Goal: Information Seeking & Learning: Check status

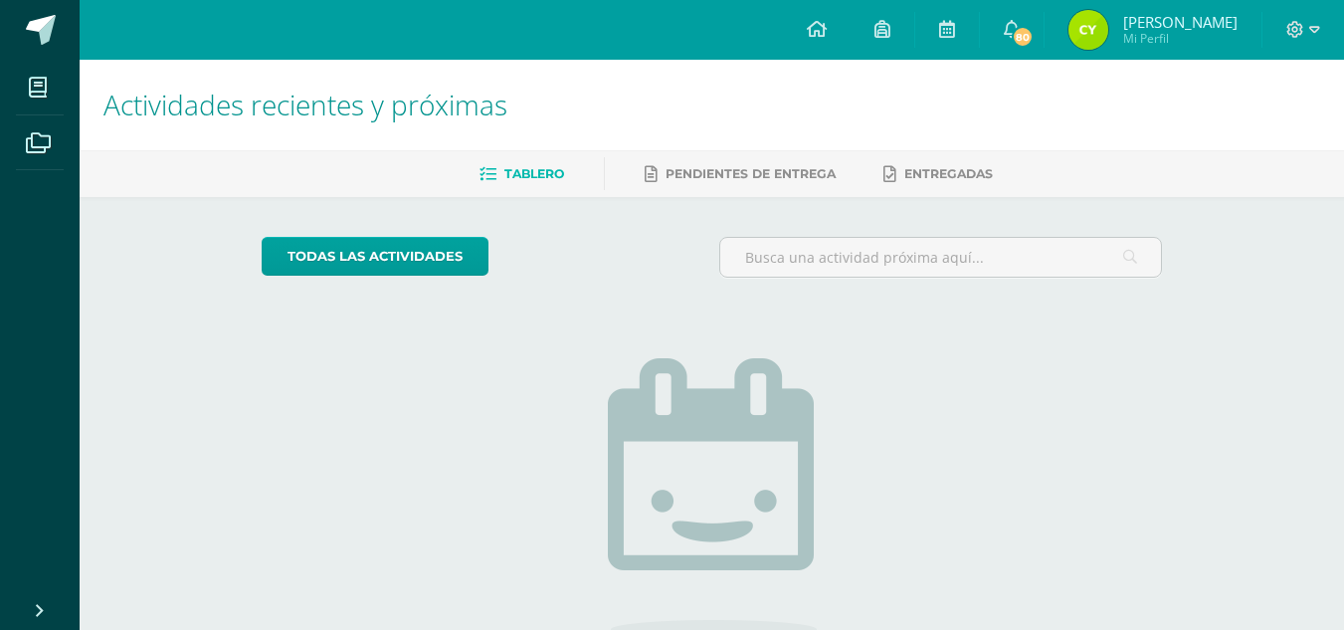
click at [1097, 31] on img at bounding box center [1088, 30] width 40 height 40
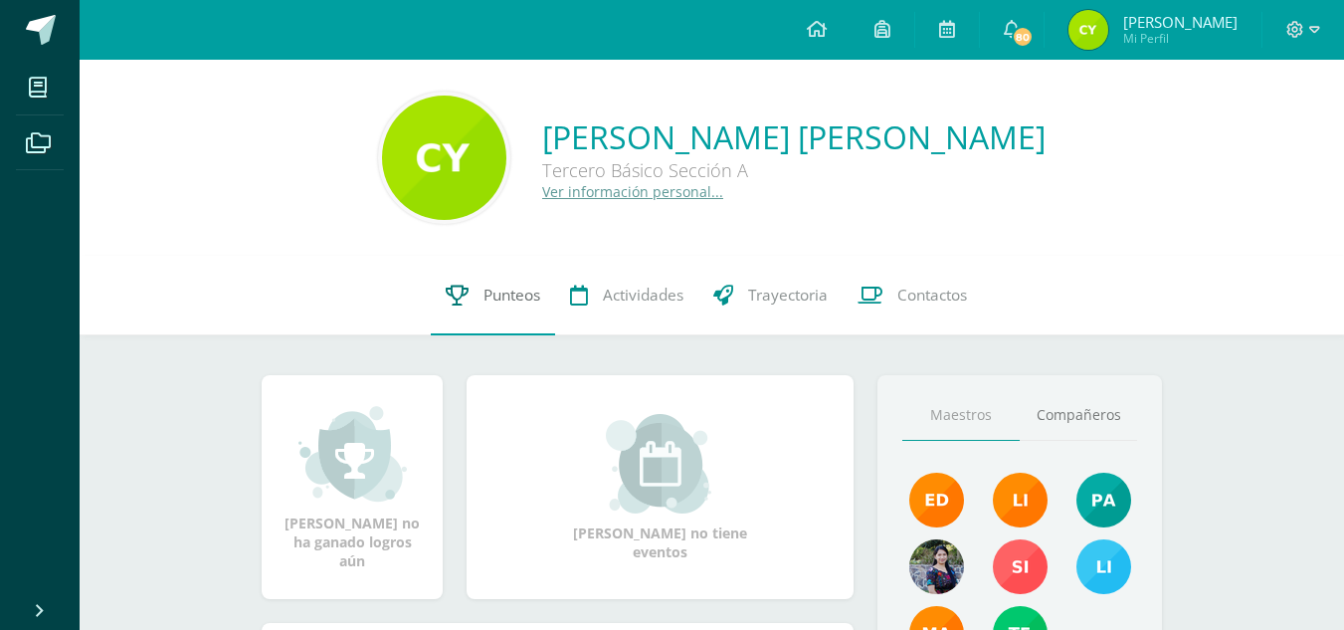
click at [500, 266] on link "Punteos" at bounding box center [493, 296] width 124 height 80
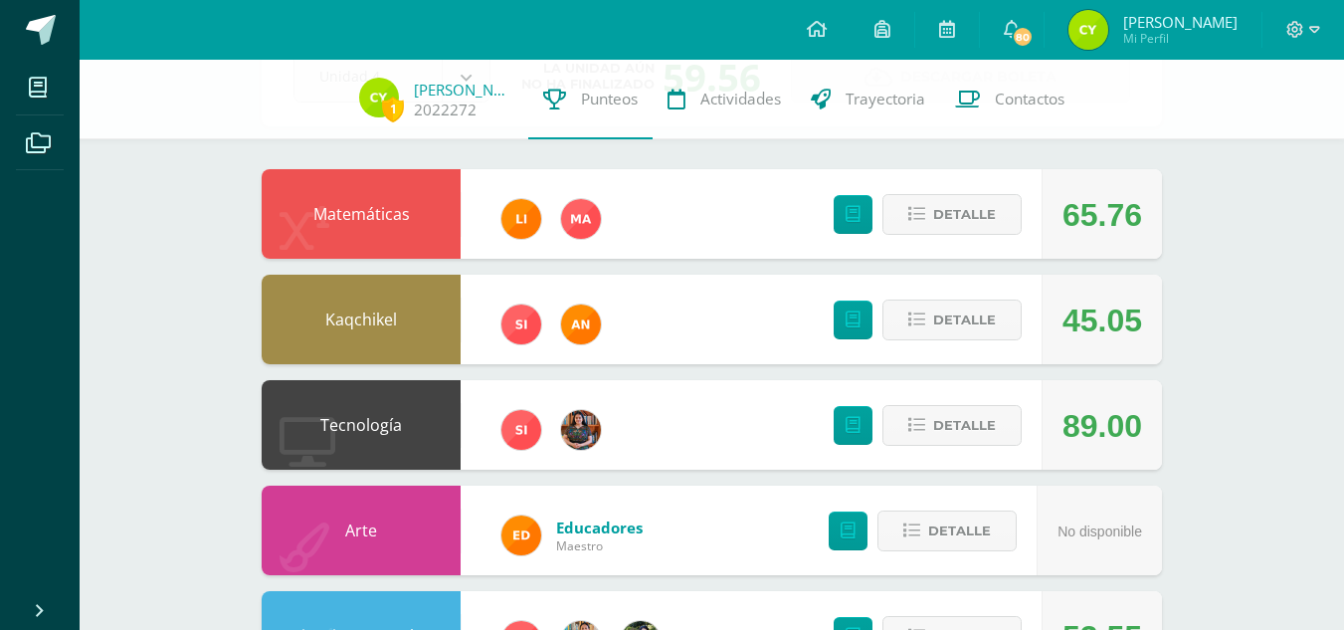
scroll to position [148, 0]
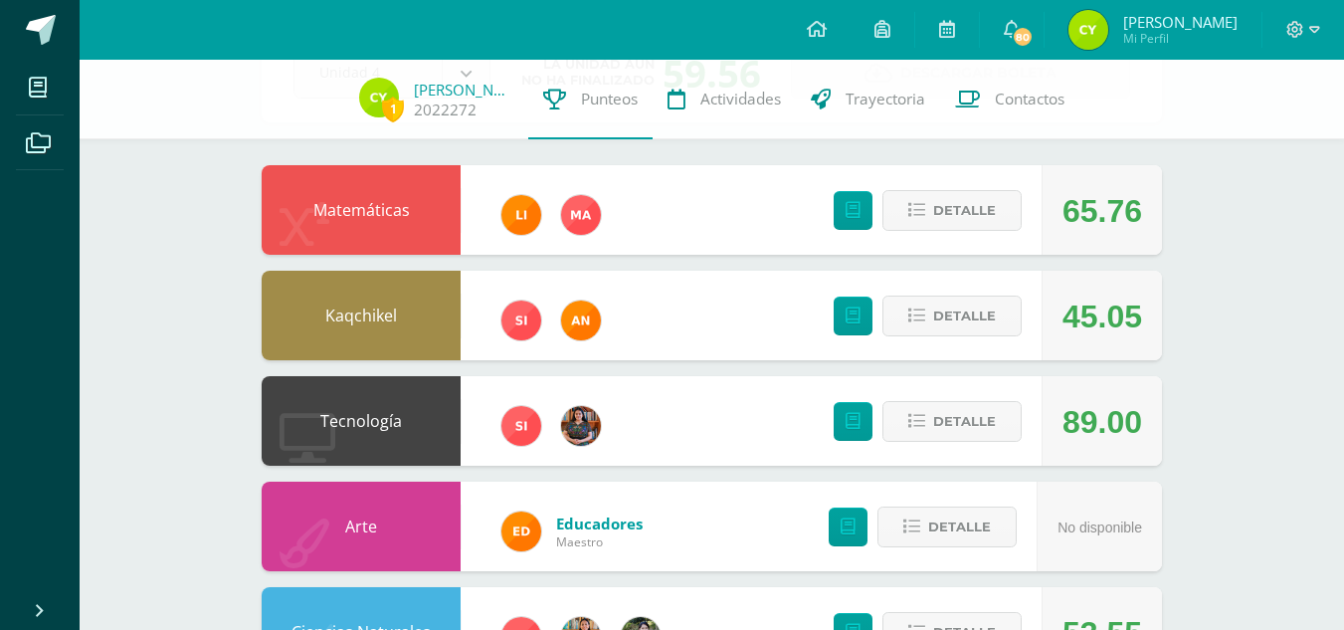
click at [940, 454] on div "Detalle" at bounding box center [923, 421] width 238 height 90
click at [952, 423] on span "Detalle" at bounding box center [964, 421] width 63 height 37
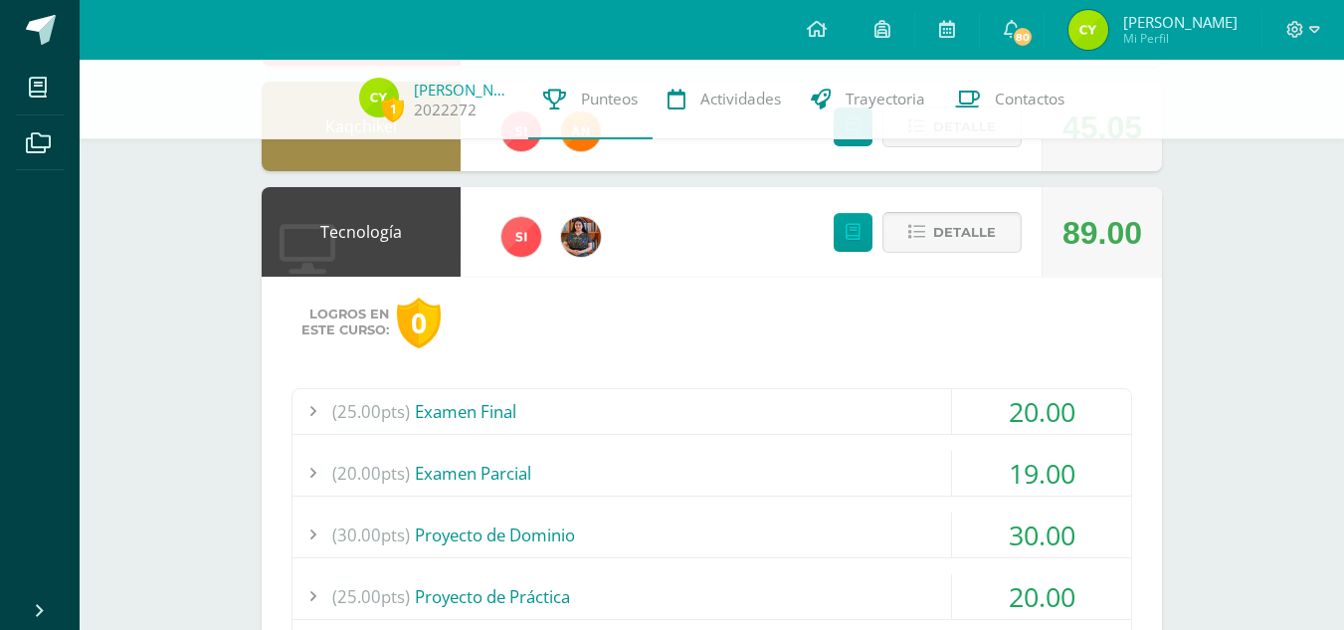
scroll to position [497, 0]
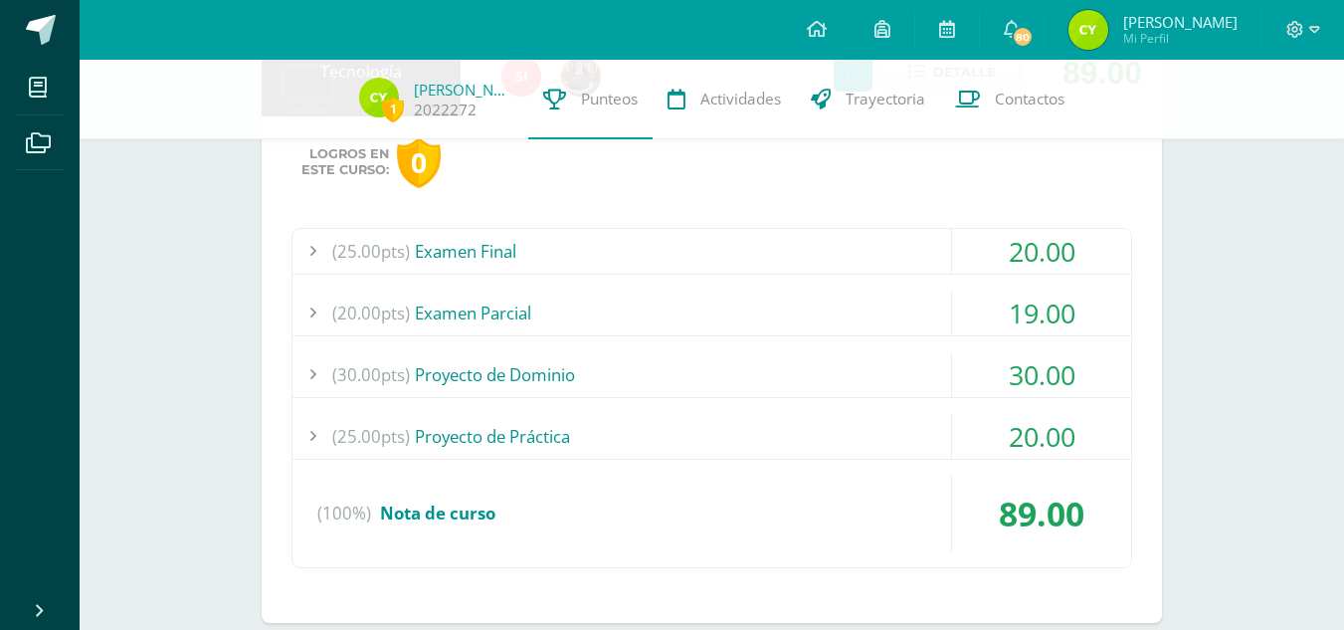
click at [889, 416] on div "(25.00pts) Proyecto de Práctica" at bounding box center [711, 436] width 839 height 45
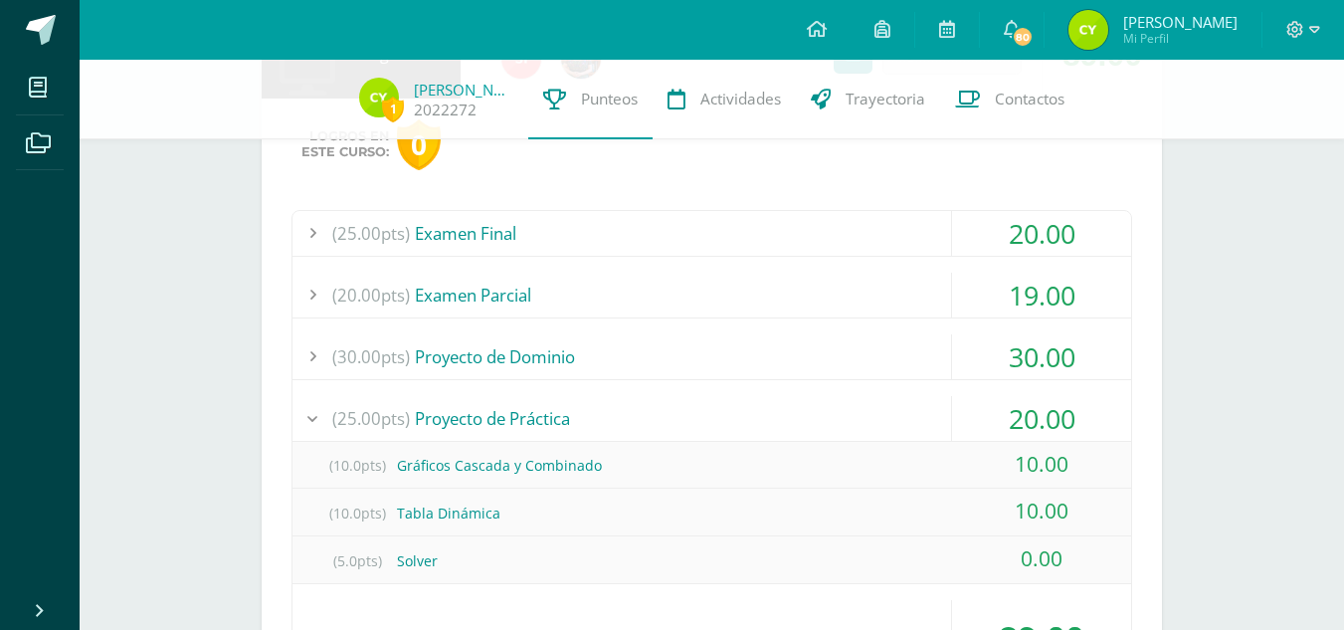
scroll to position [509, 0]
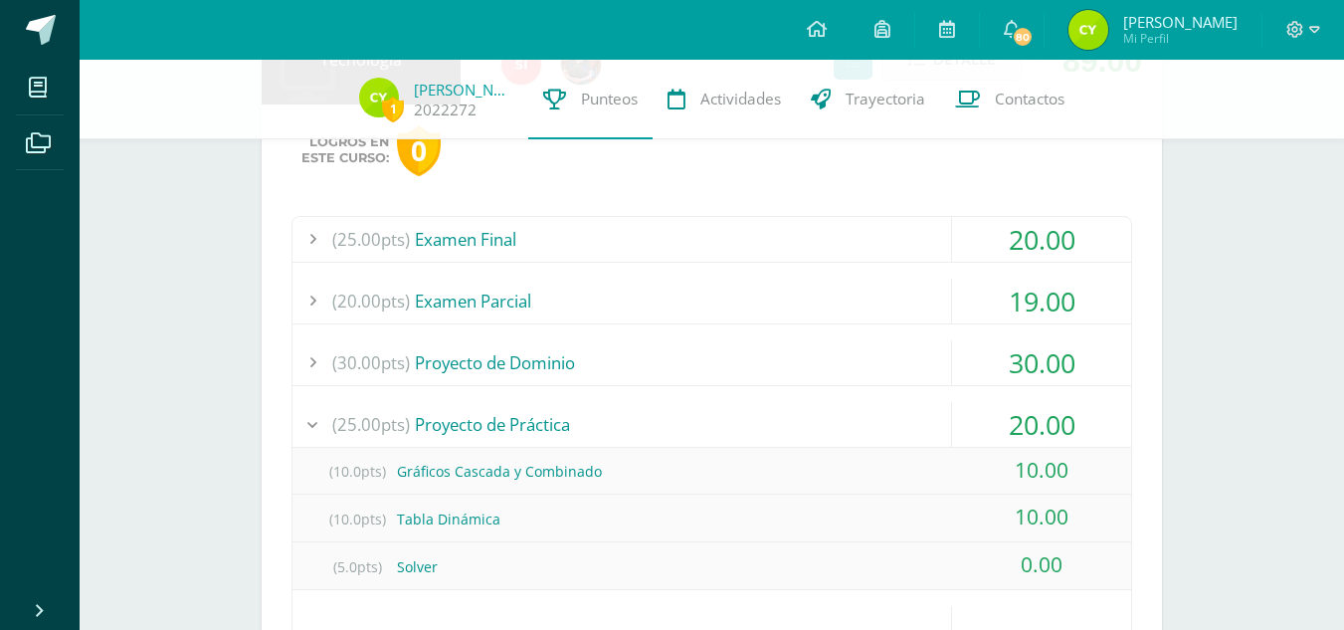
click at [872, 350] on div "(30.00pts) Proyecto de Dominio" at bounding box center [711, 362] width 839 height 45
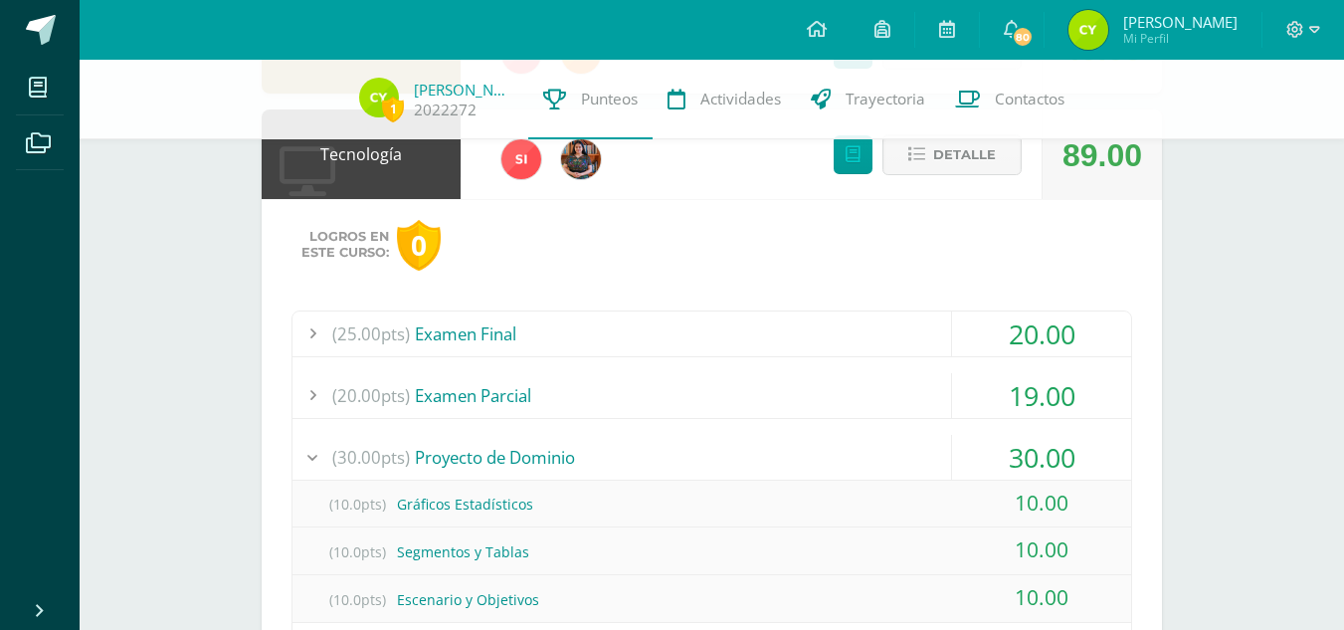
scroll to position [414, 0]
drag, startPoint x: 848, startPoint y: 315, endPoint x: 657, endPoint y: 337, distance: 192.2
click at [657, 337] on div "(25.00pts) Examen Final" at bounding box center [711, 334] width 839 height 45
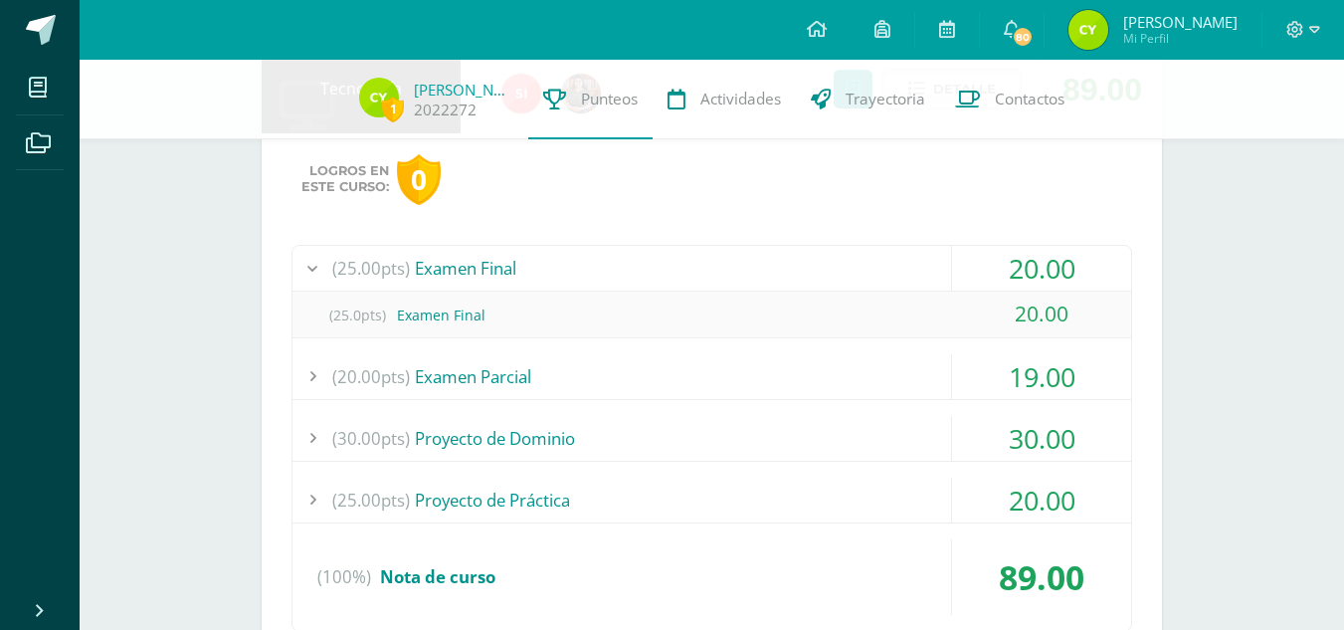
scroll to position [481, 0]
click at [616, 375] on div "(20.00pts) Examen Parcial" at bounding box center [711, 375] width 839 height 45
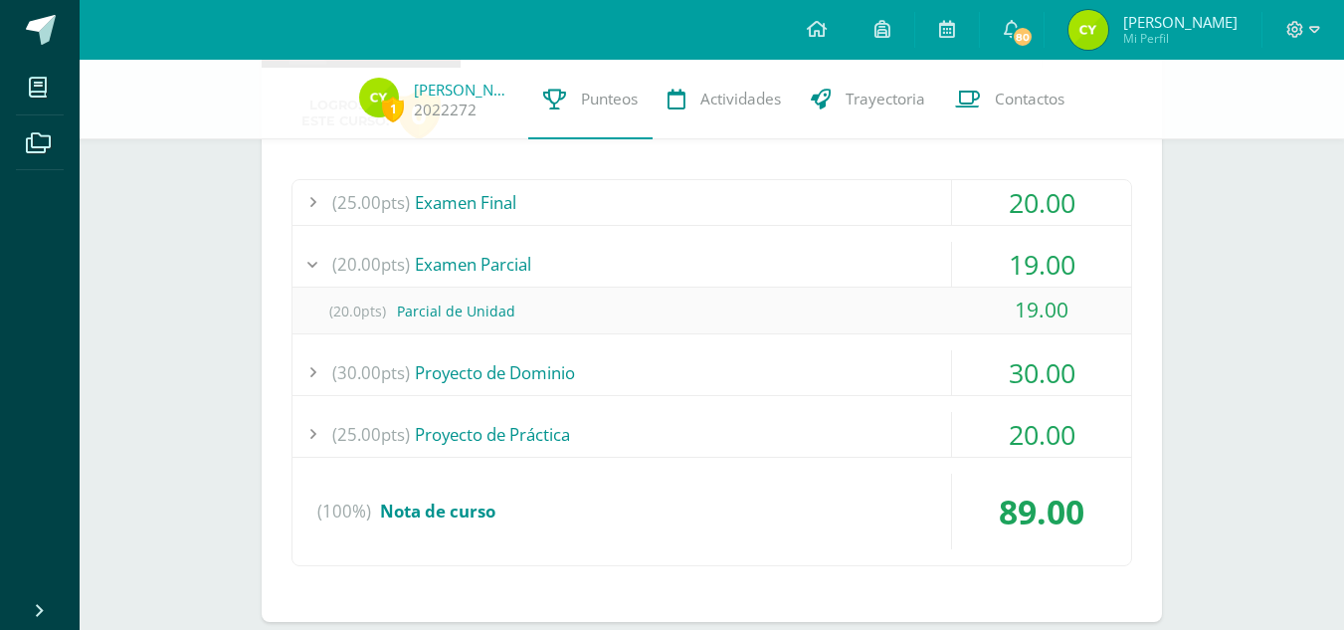
scroll to position [548, 0]
click at [583, 374] on div "(30.00pts) Proyecto de Dominio" at bounding box center [711, 370] width 839 height 45
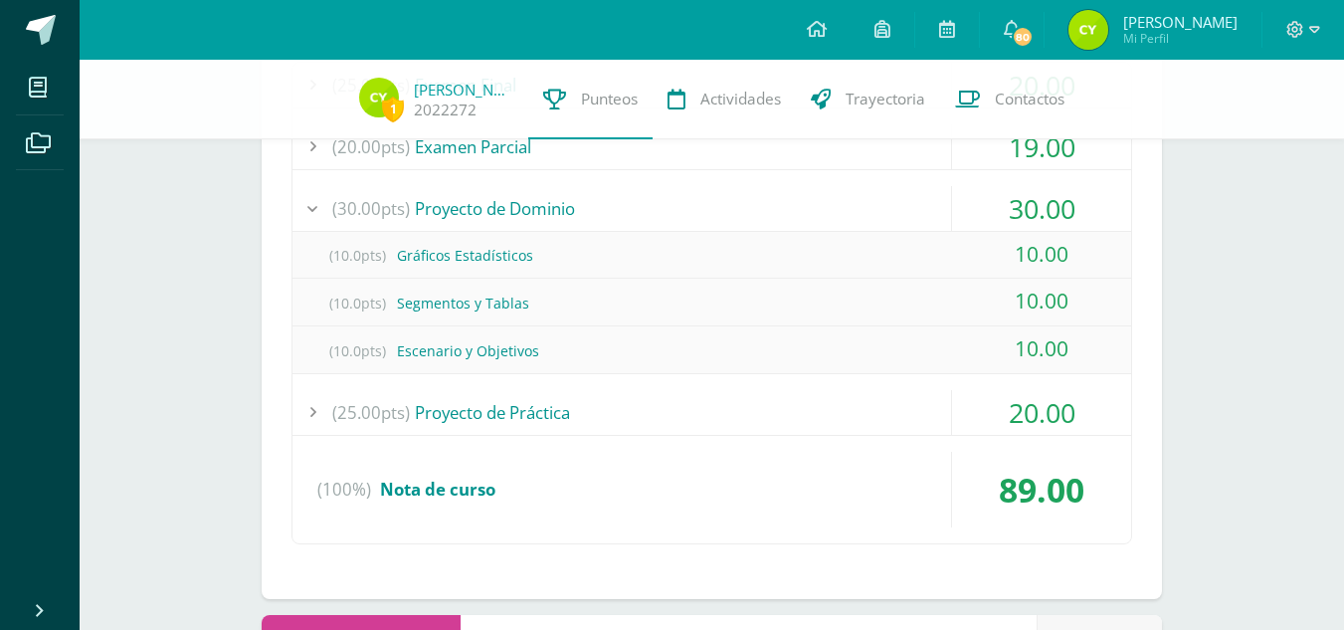
scroll to position [667, 0]
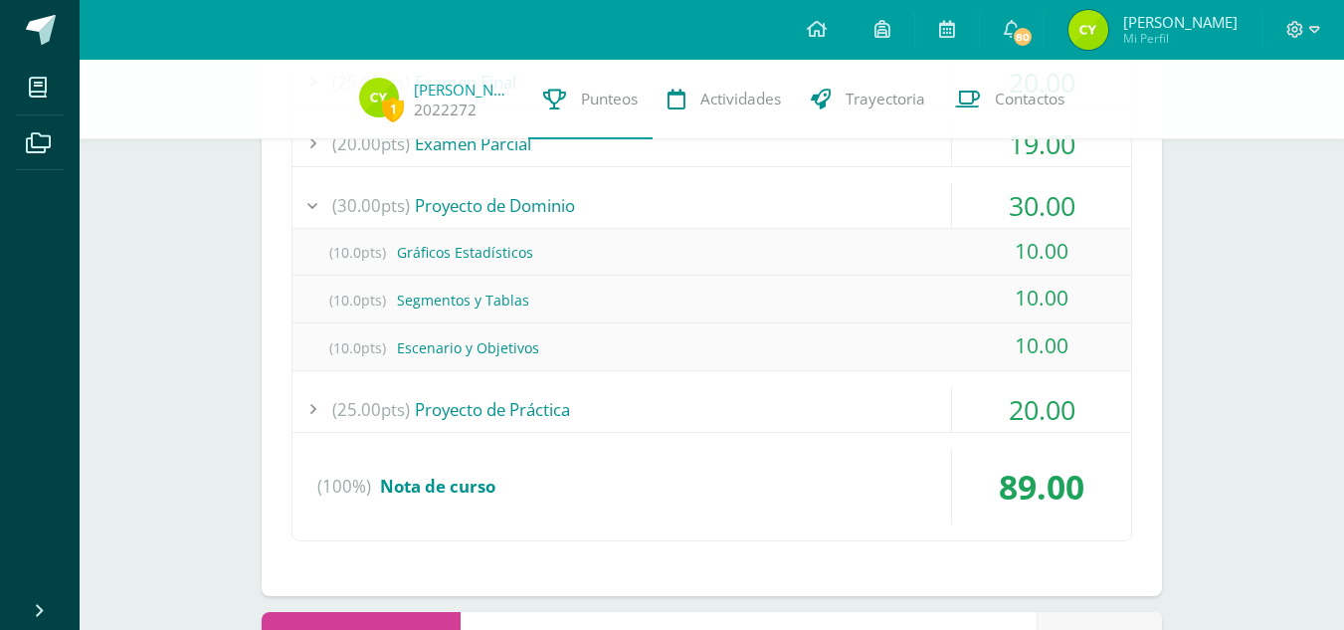
click at [769, 424] on div "(25.00pts) Proyecto de Práctica" at bounding box center [711, 409] width 839 height 45
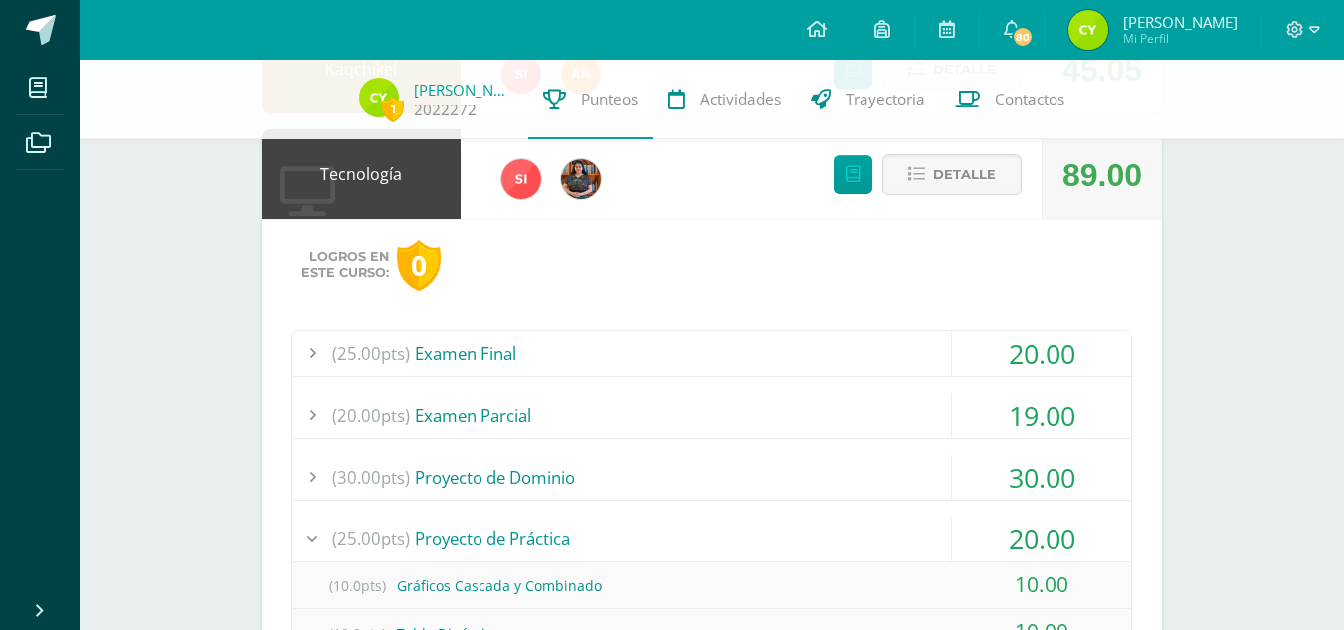
scroll to position [394, 0]
click at [823, 378] on div "(25.00pts) Examen Final 20.00 (25.0pts) Examen Final 20.00 (100%)" at bounding box center [711, 572] width 841 height 482
click at [799, 360] on div "(25.00pts) Examen Final" at bounding box center [711, 354] width 839 height 45
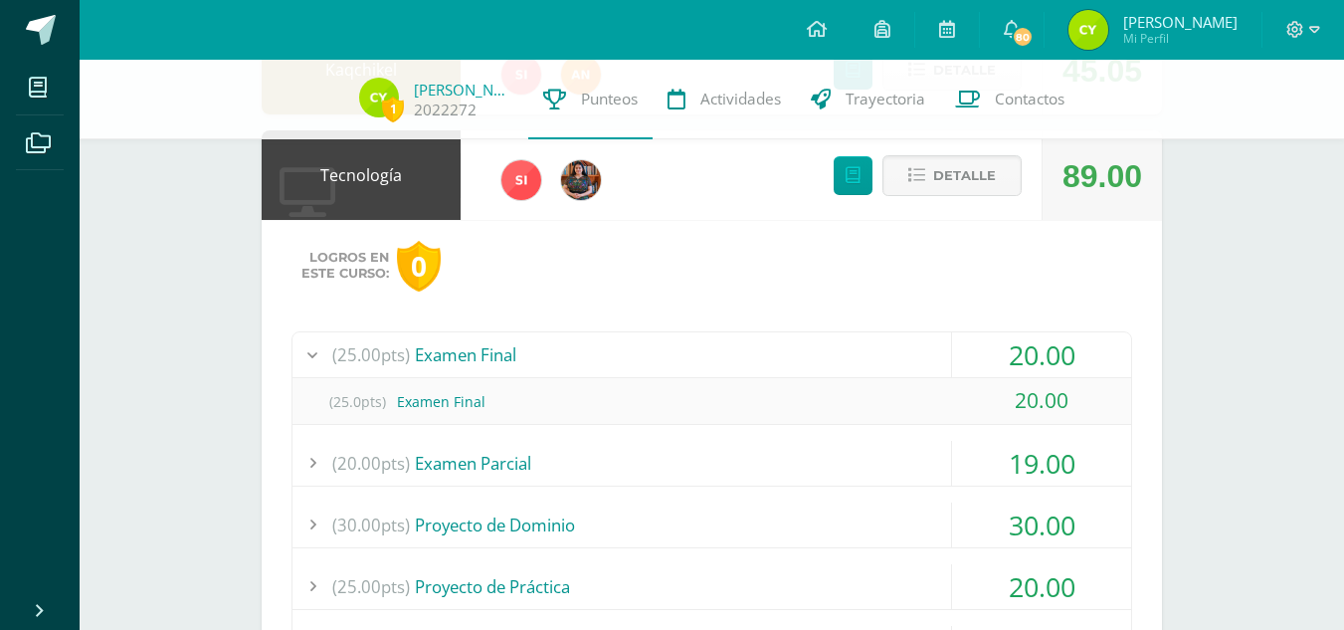
click at [799, 360] on div "(25.00pts) Examen Final" at bounding box center [711, 354] width 839 height 45
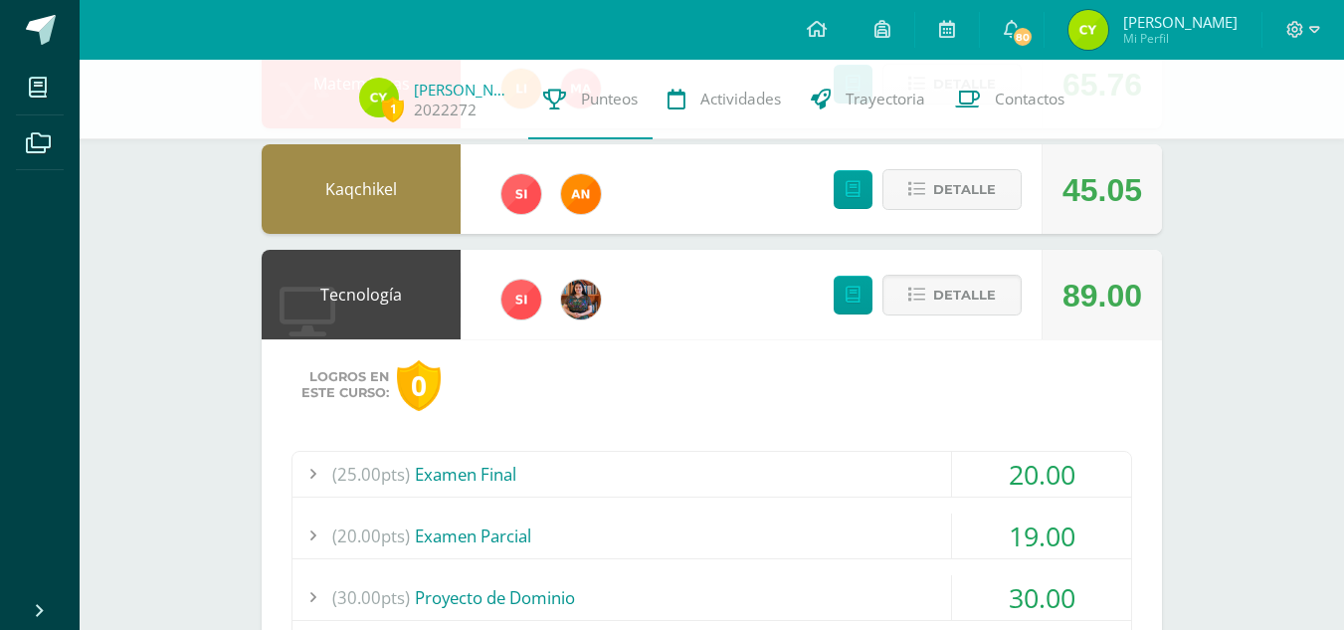
scroll to position [274, 0]
click at [971, 278] on span "Detalle" at bounding box center [964, 296] width 63 height 37
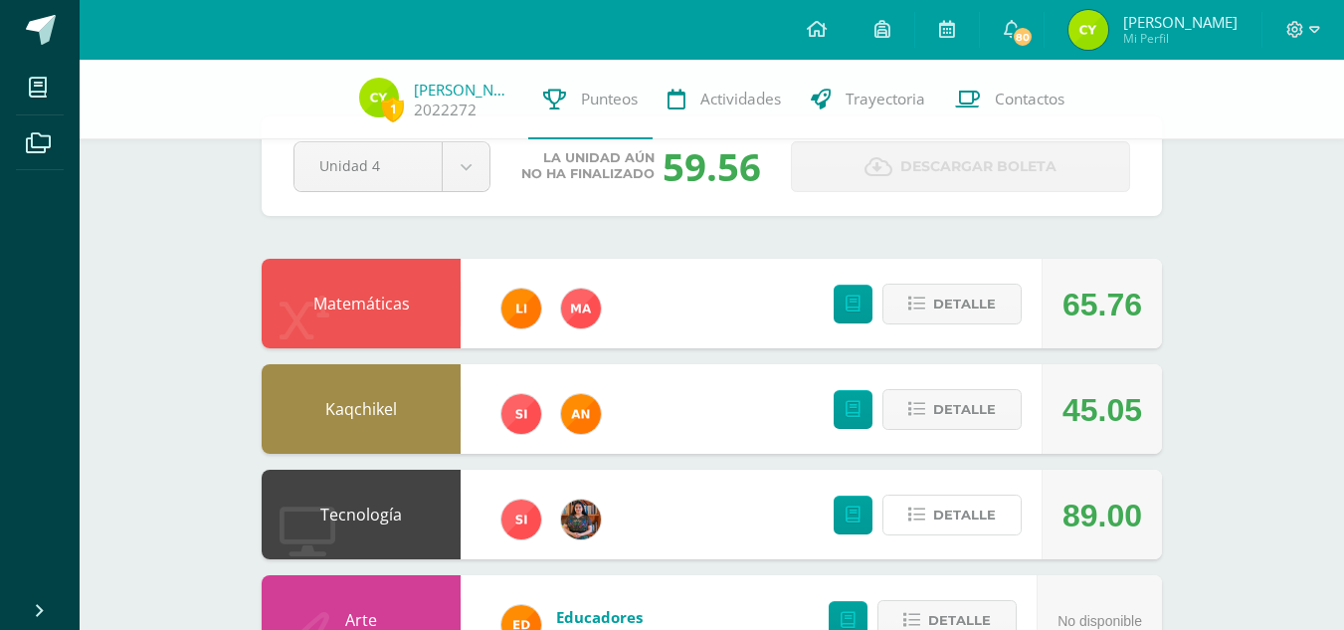
scroll to position [65, 0]
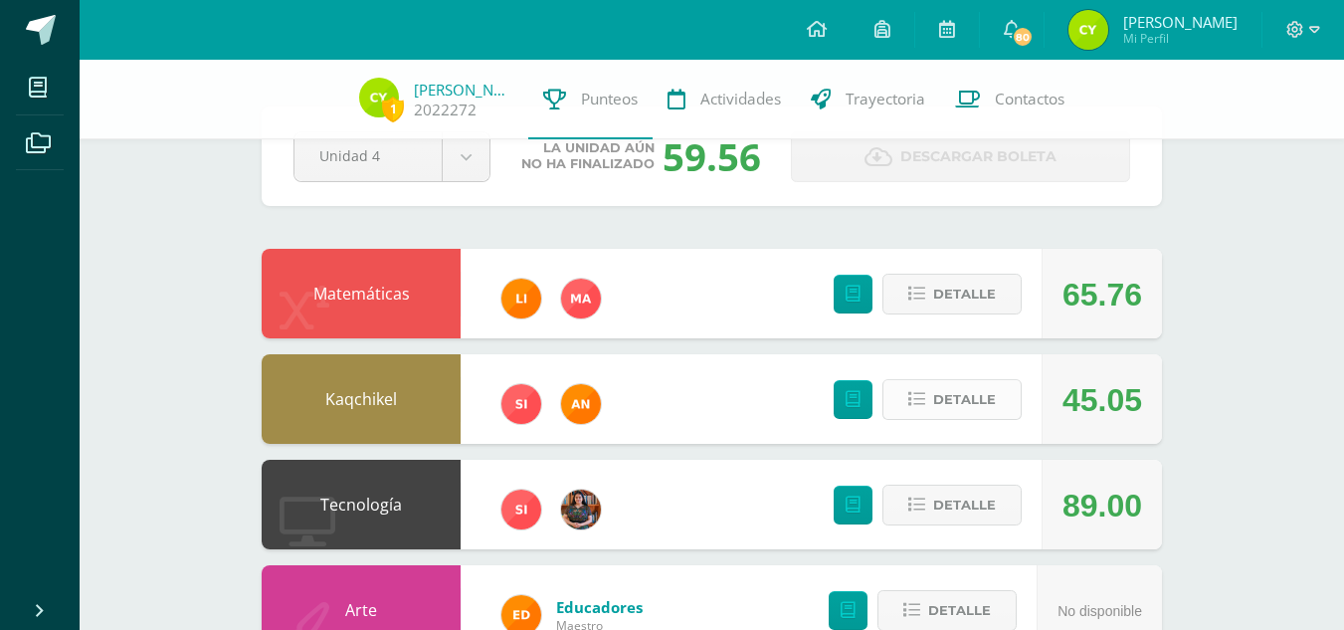
click at [942, 413] on span "Detalle" at bounding box center [964, 399] width 63 height 37
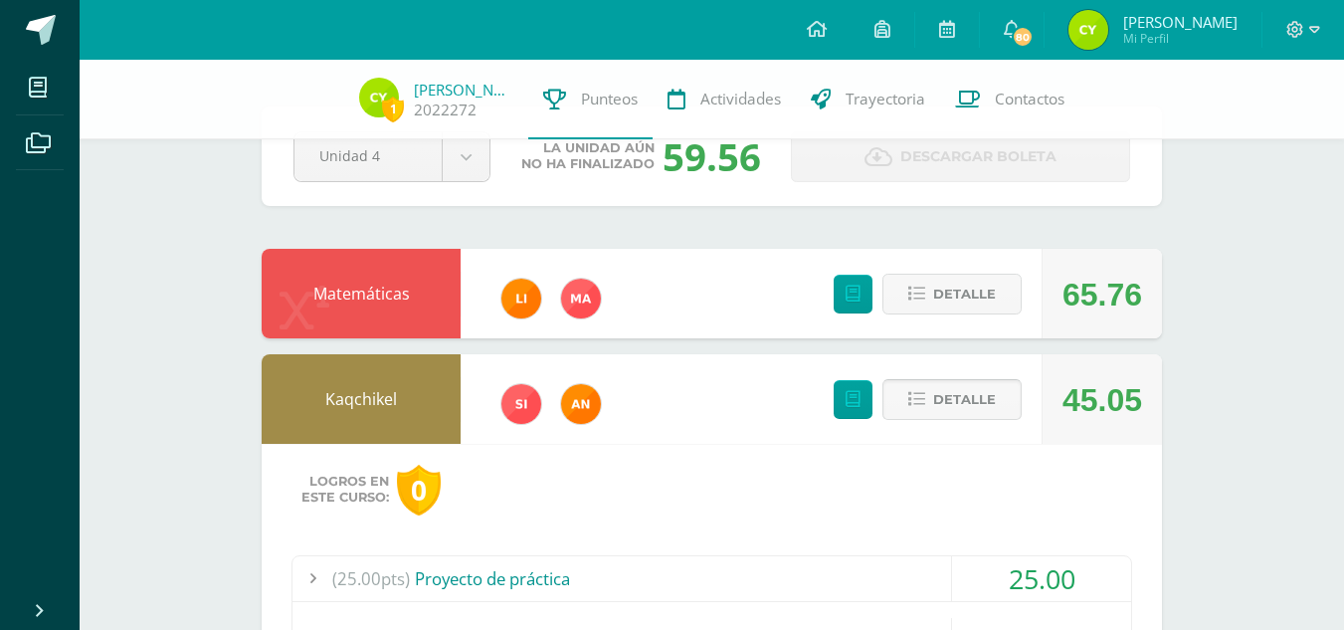
click at [942, 413] on span "Detalle" at bounding box center [964, 399] width 63 height 37
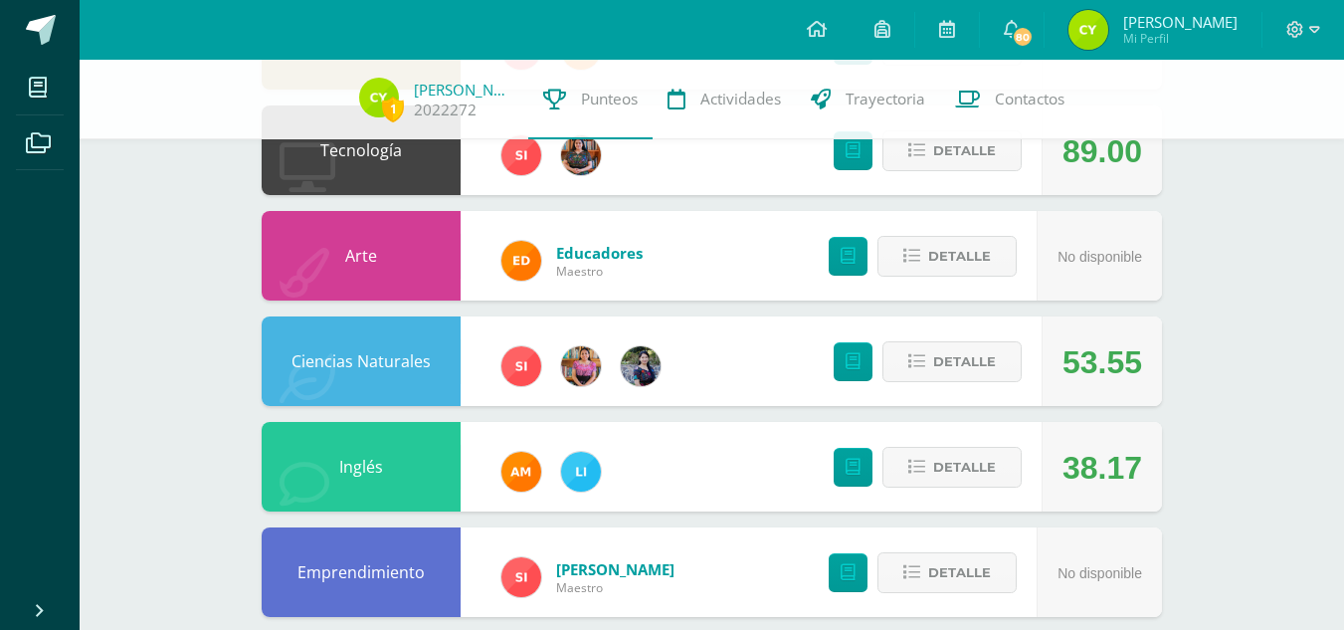
scroll to position [420, 0]
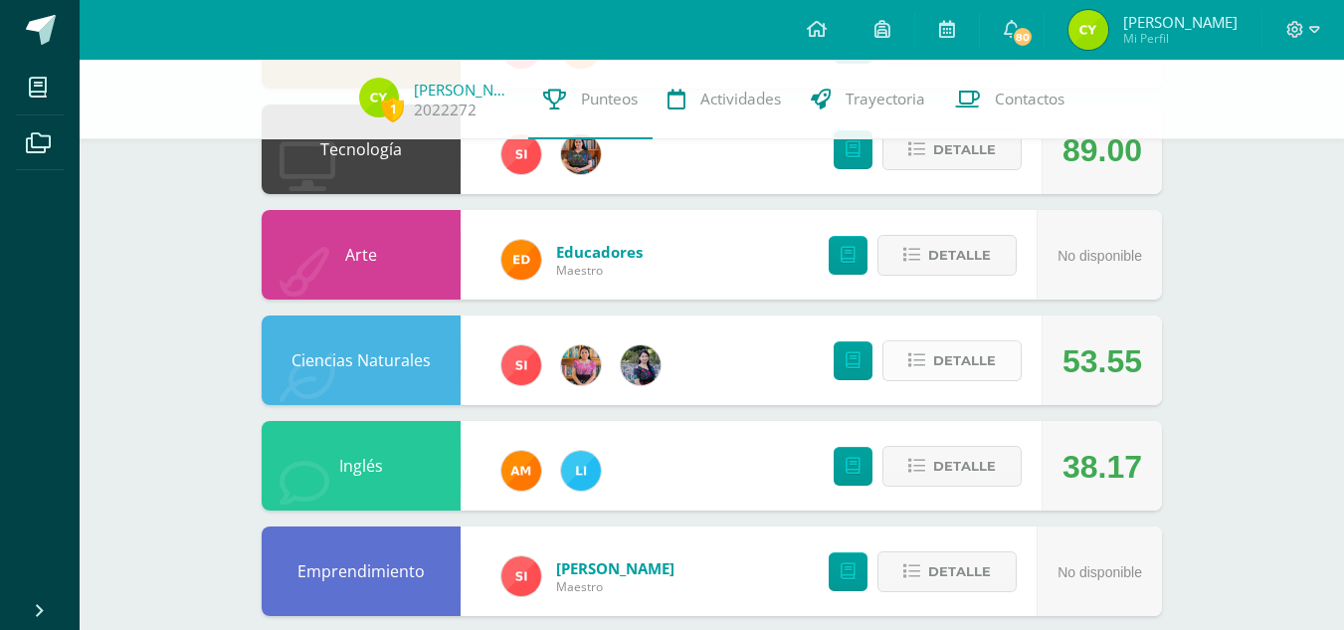
click at [943, 373] on span "Detalle" at bounding box center [964, 360] width 63 height 37
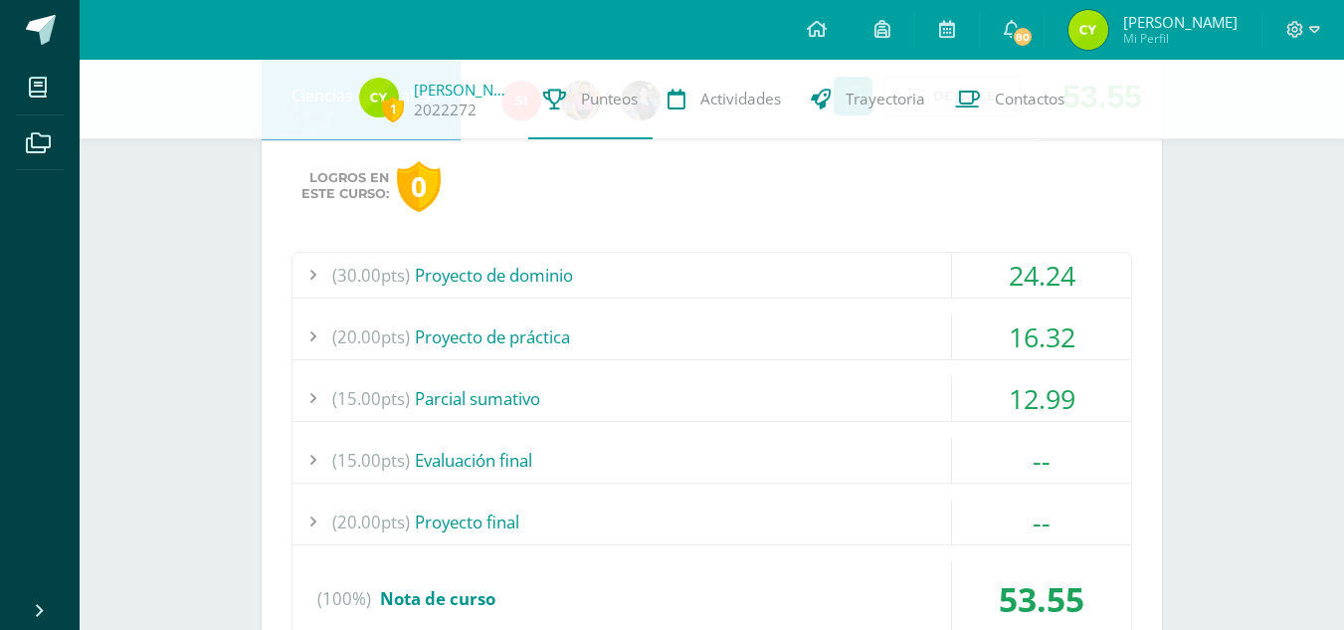
scroll to position [685, 0]
click at [811, 437] on div "(15.00pts) Evaluación final" at bounding box center [711, 459] width 839 height 45
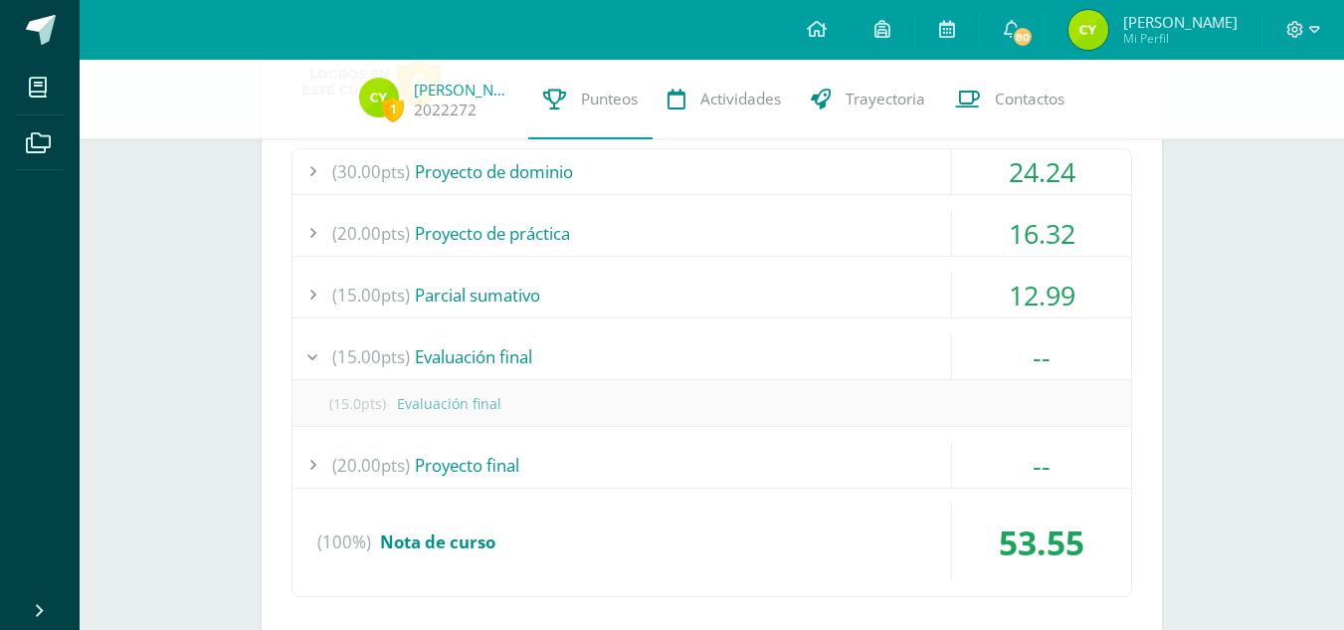
scroll to position [789, 0]
click at [774, 454] on div "(20.00pts) Proyecto final" at bounding box center [711, 464] width 839 height 45
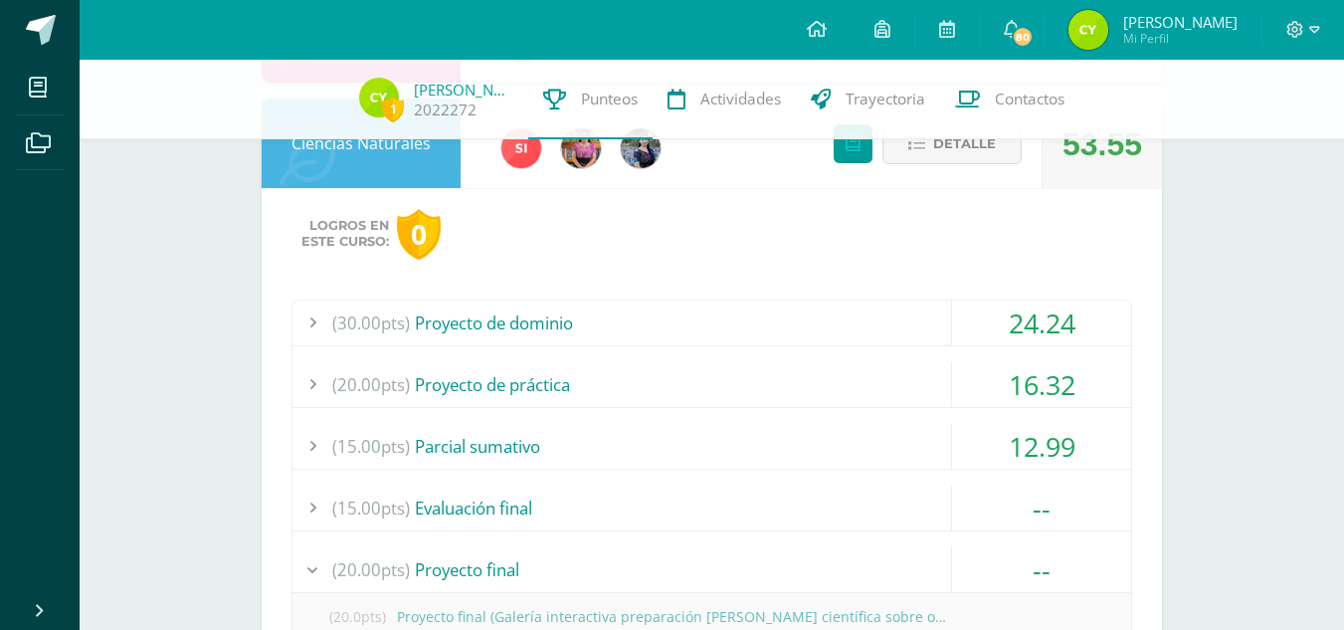
scroll to position [636, 0]
click at [818, 408] on div "(20.00pts) Proyecto de práctica 16.32" at bounding box center [711, 386] width 839 height 46
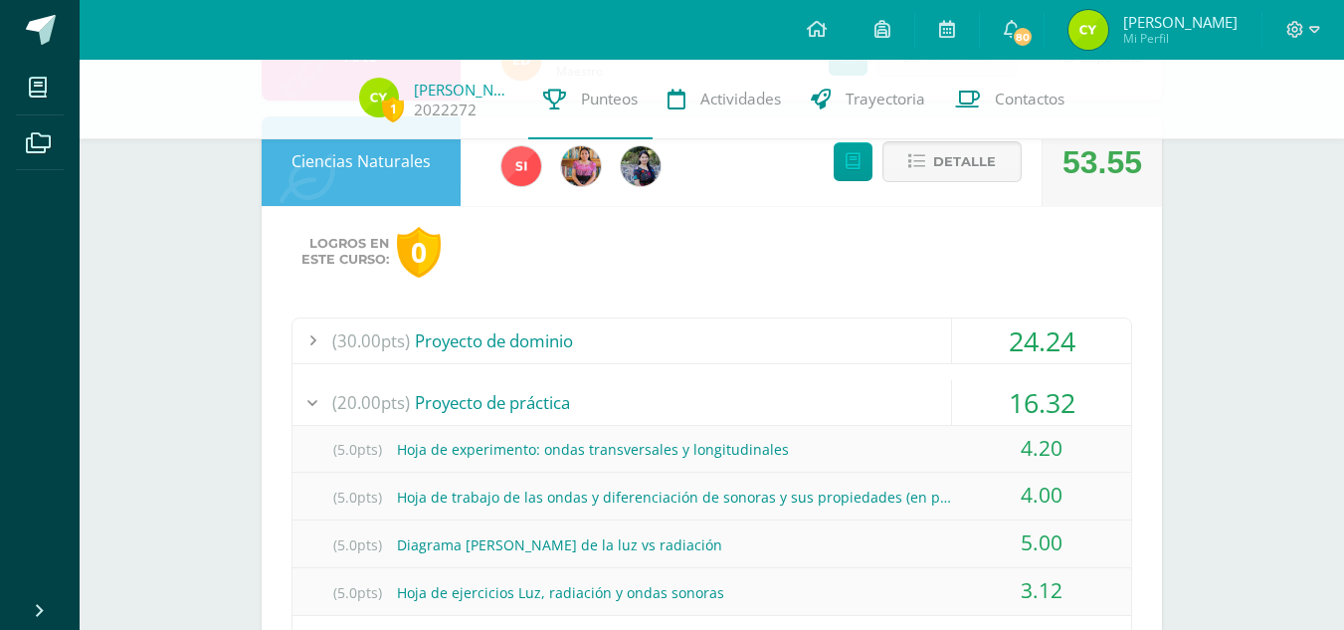
scroll to position [603, 0]
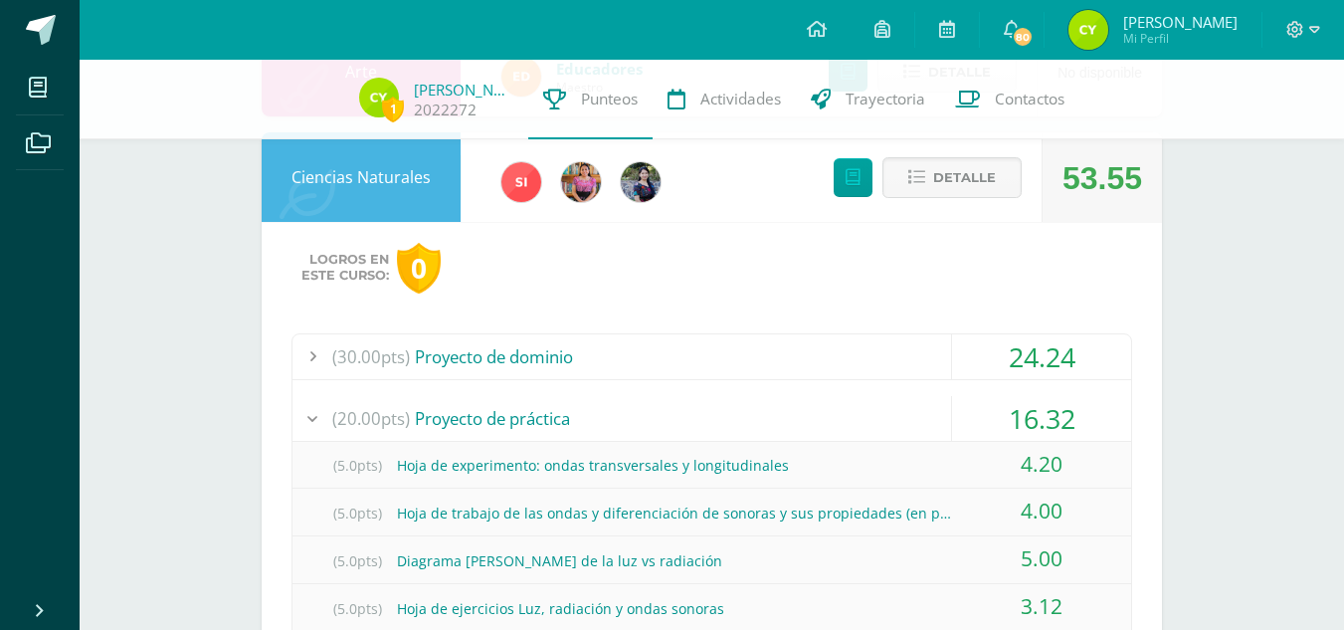
click at [818, 408] on div "(20.00pts) Proyecto de práctica" at bounding box center [711, 418] width 839 height 45
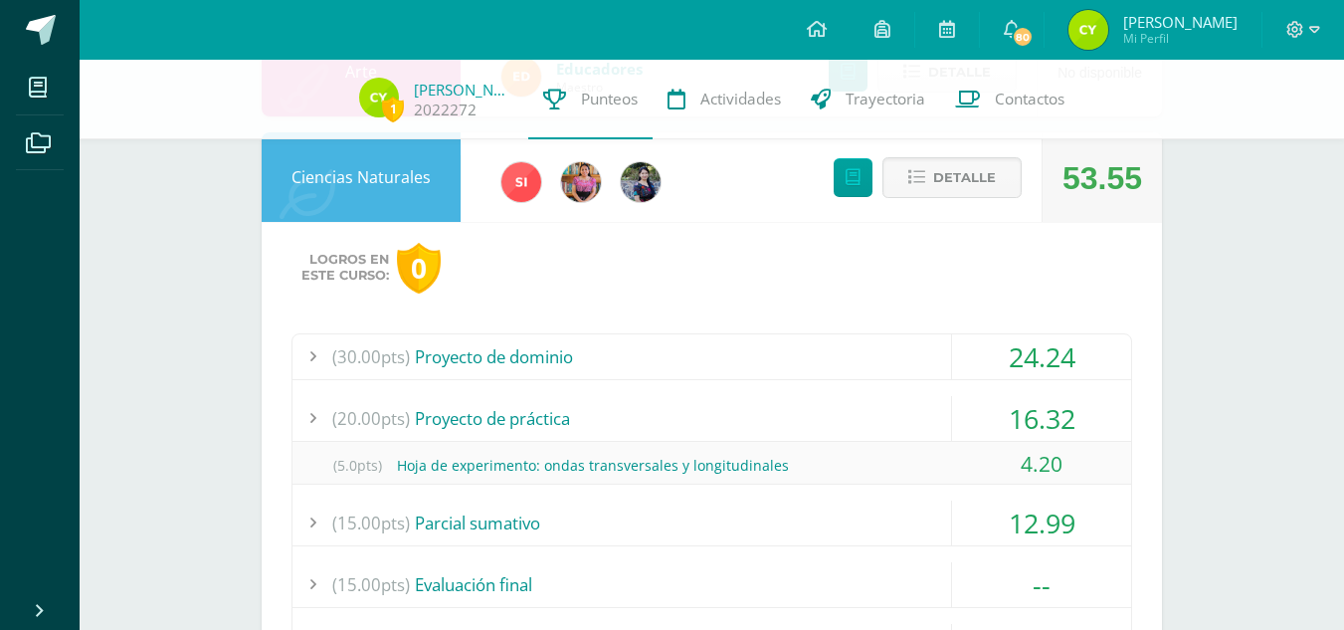
click at [818, 408] on div "(20.00pts) Proyecto de práctica" at bounding box center [711, 418] width 839 height 45
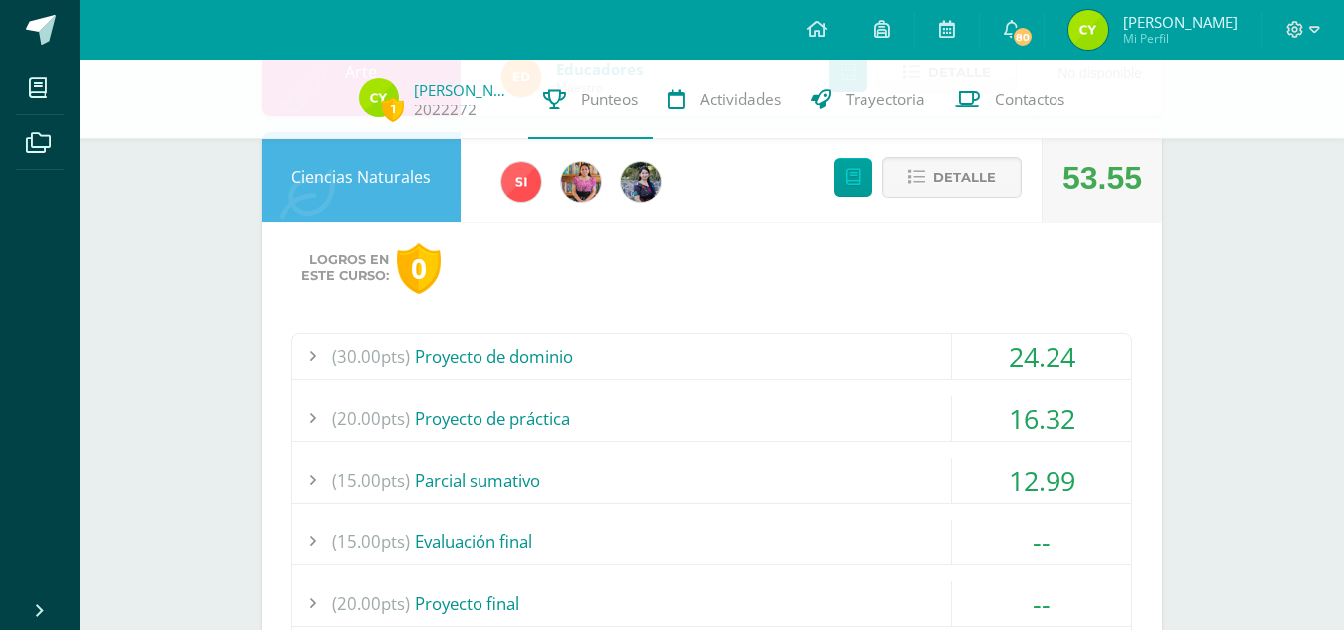
click at [795, 348] on div "(30.00pts) Proyecto de dominio" at bounding box center [711, 356] width 839 height 45
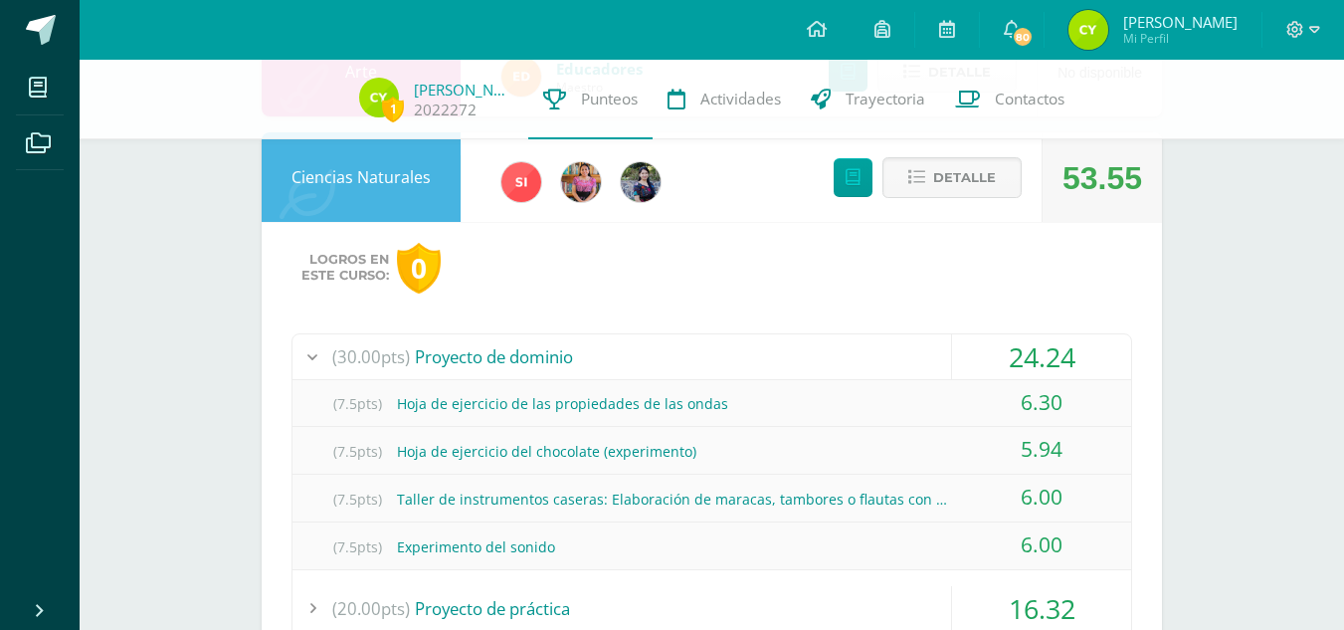
click at [795, 348] on div "(30.00pts) Proyecto de dominio" at bounding box center [711, 356] width 839 height 45
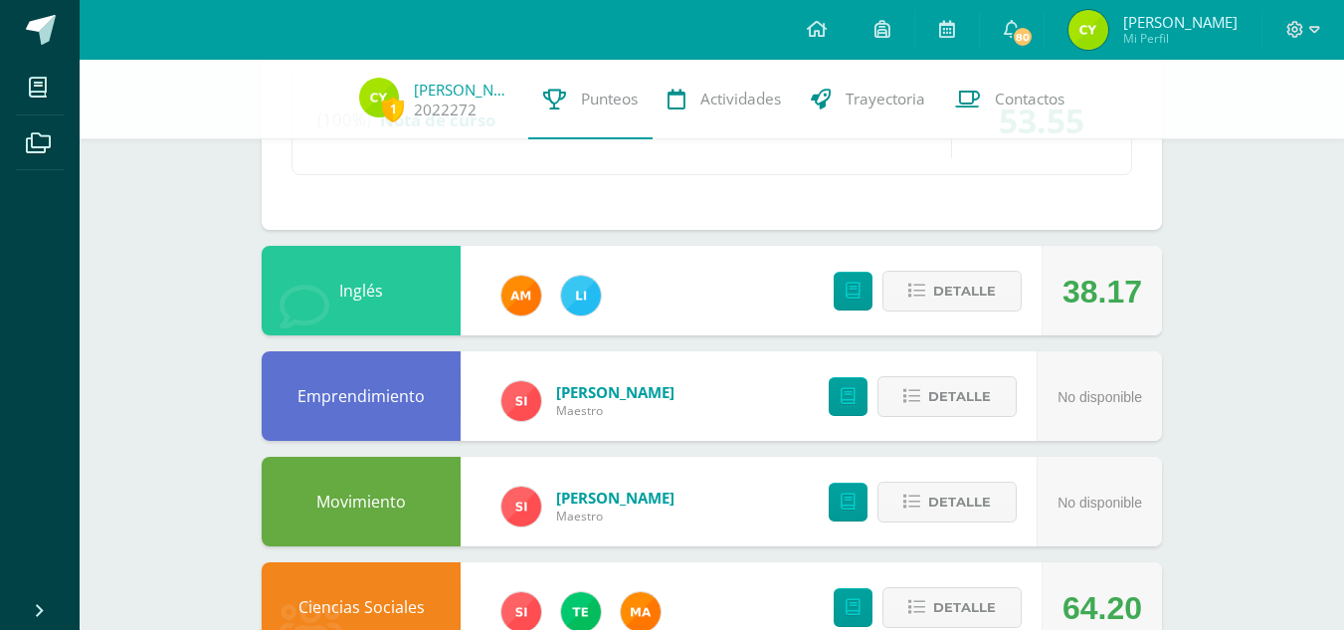
scroll to position [1181, 0]
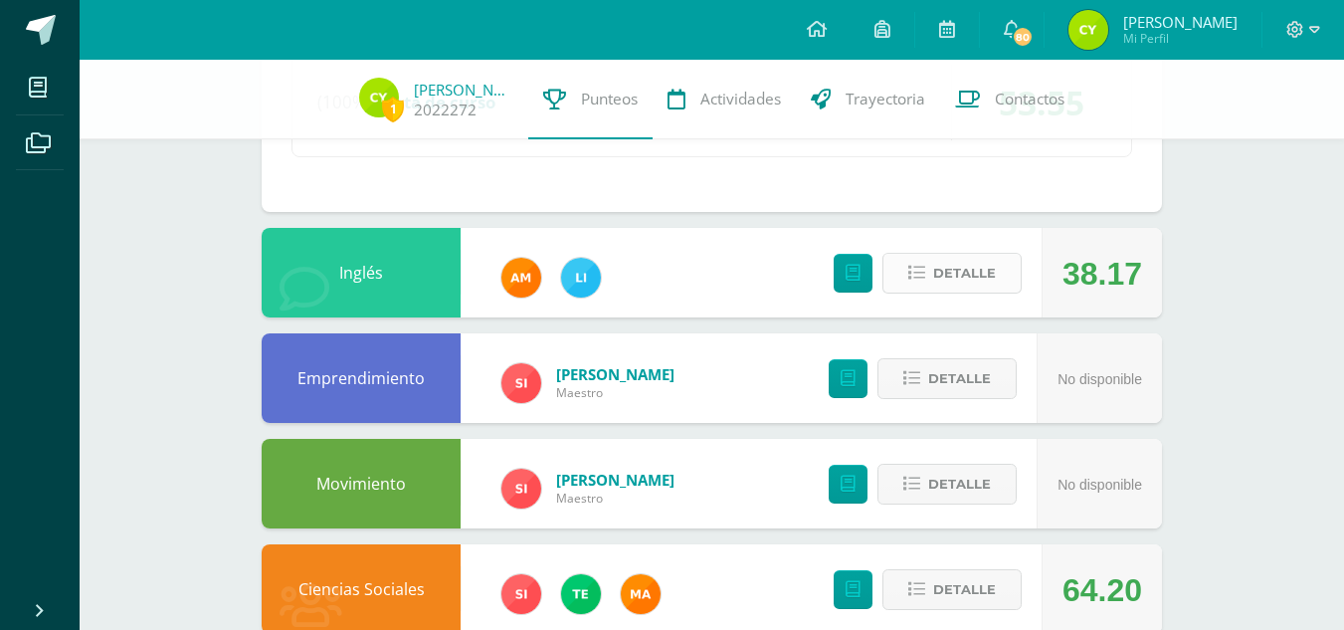
click at [943, 262] on span "Detalle" at bounding box center [964, 273] width 63 height 37
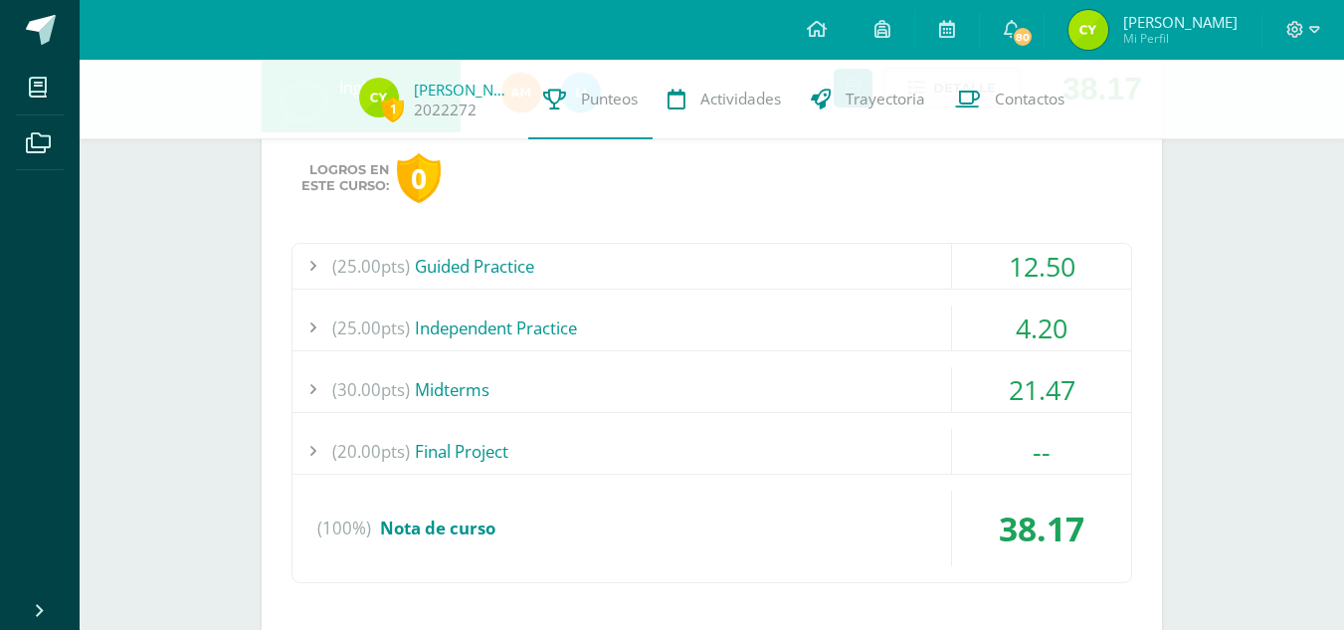
scroll to position [1367, 0]
click at [761, 267] on div "(25.00pts) Guided Practice" at bounding box center [711, 265] width 839 height 45
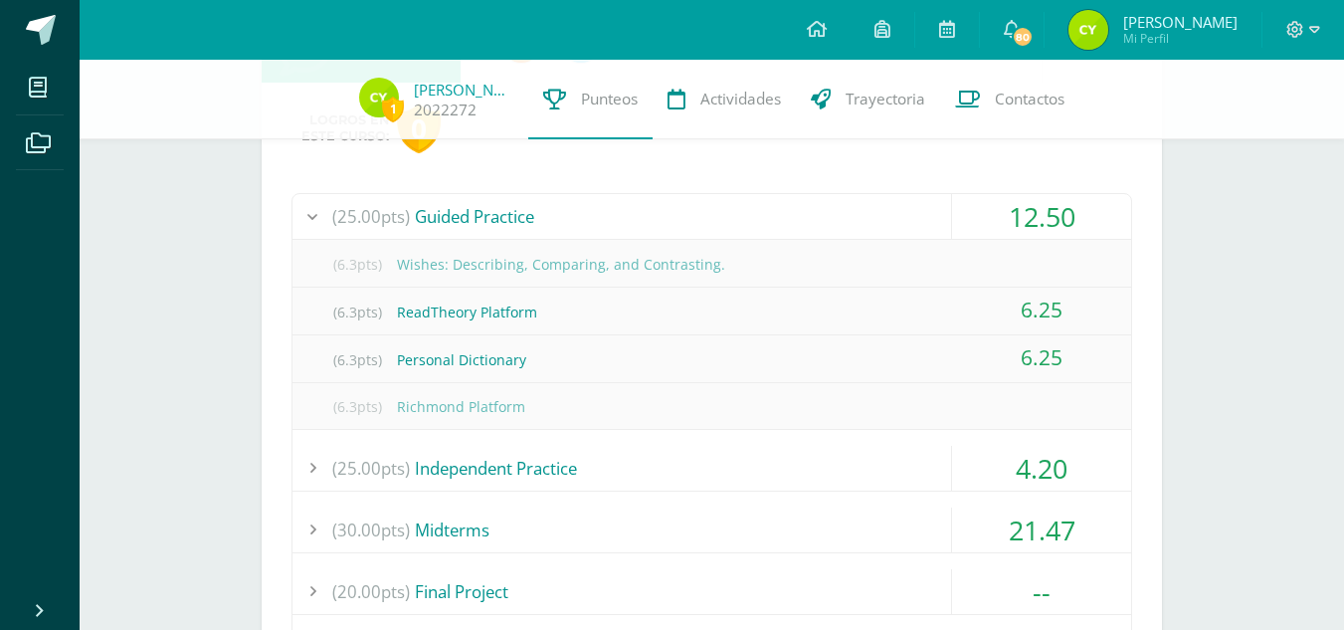
scroll to position [1418, 0]
click at [730, 488] on div "(25.00pts) Independent Practice" at bounding box center [711, 466] width 839 height 45
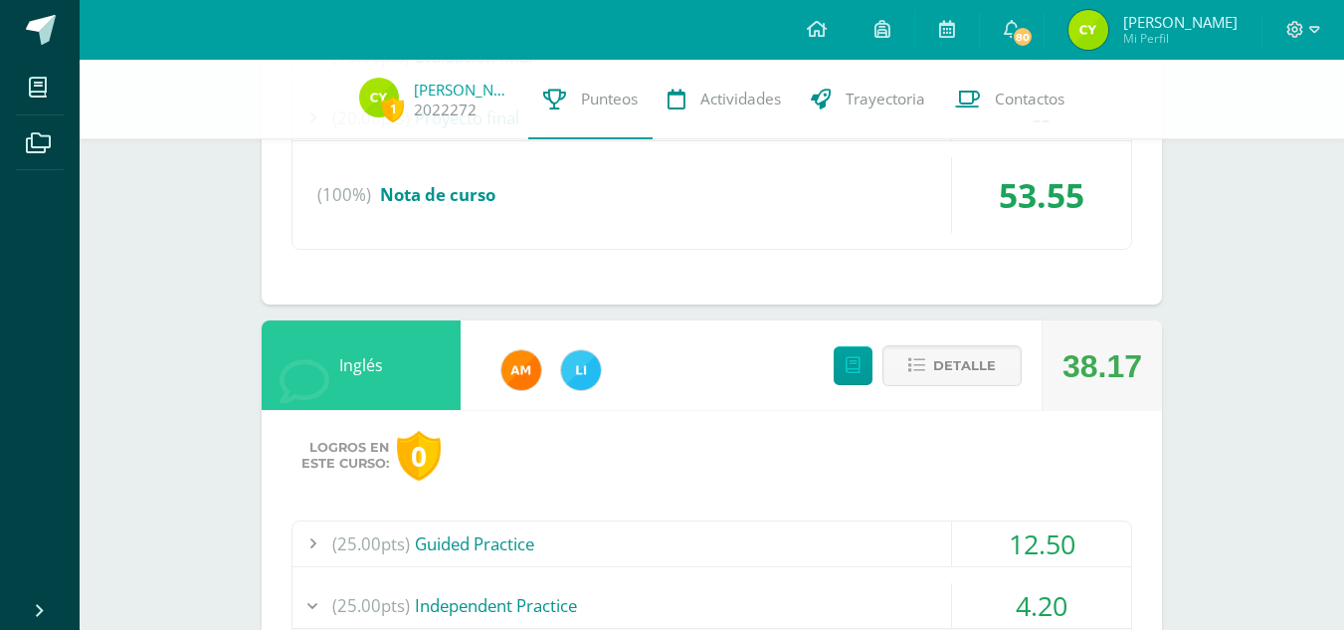
scroll to position [1085, 0]
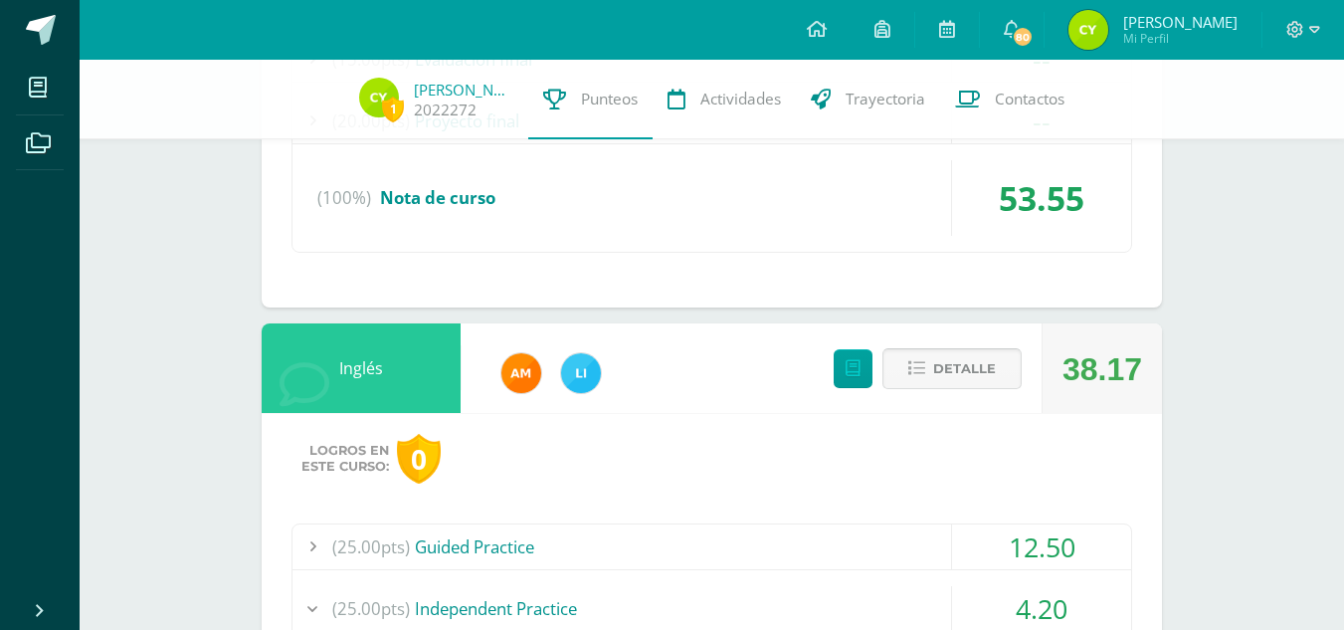
click at [931, 351] on button "Detalle" at bounding box center [951, 368] width 139 height 41
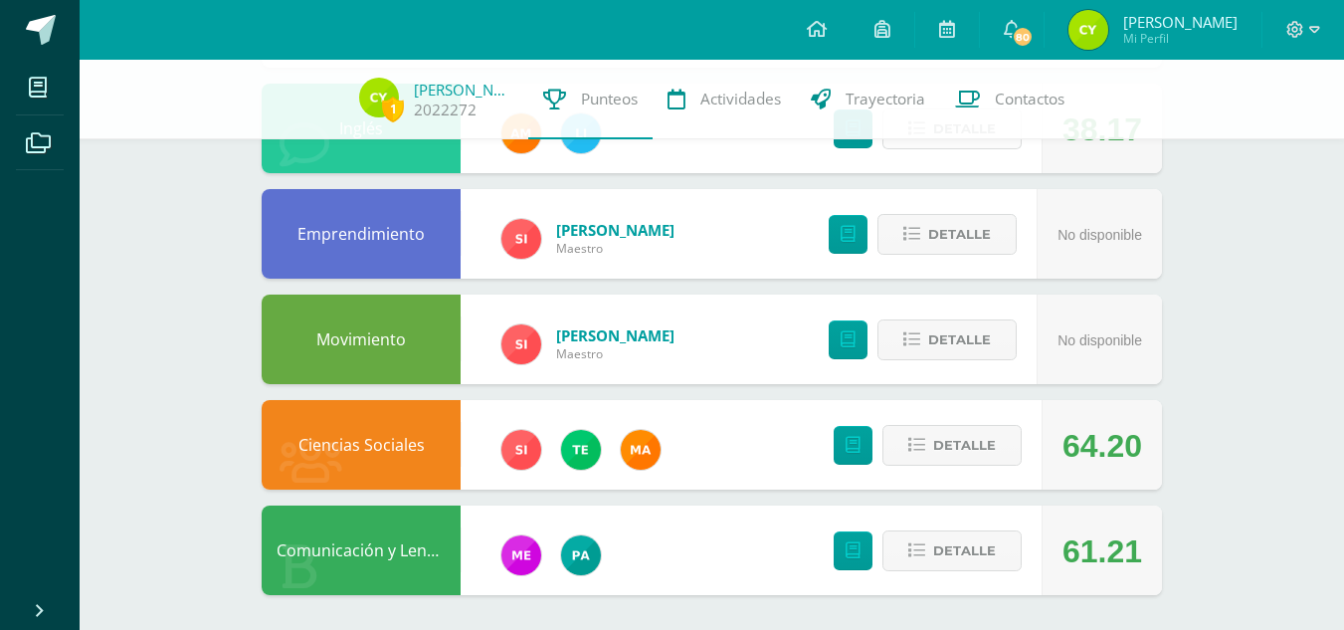
scroll to position [1330, 0]
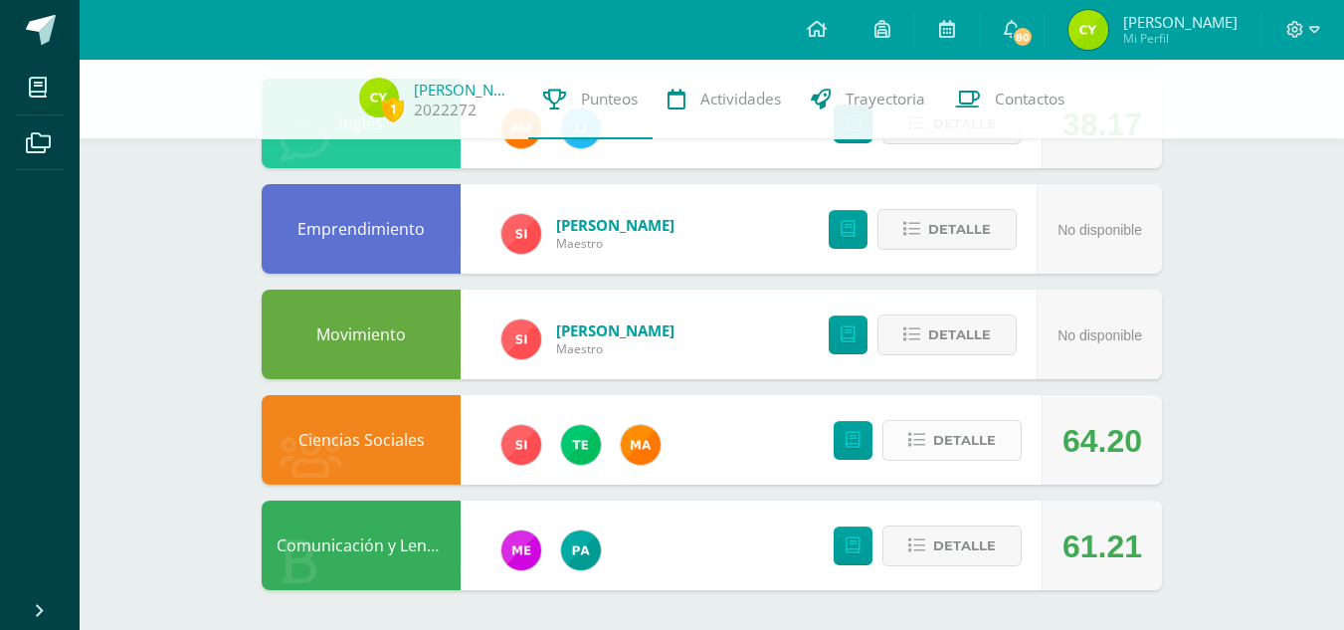
click at [972, 432] on span "Detalle" at bounding box center [964, 440] width 63 height 37
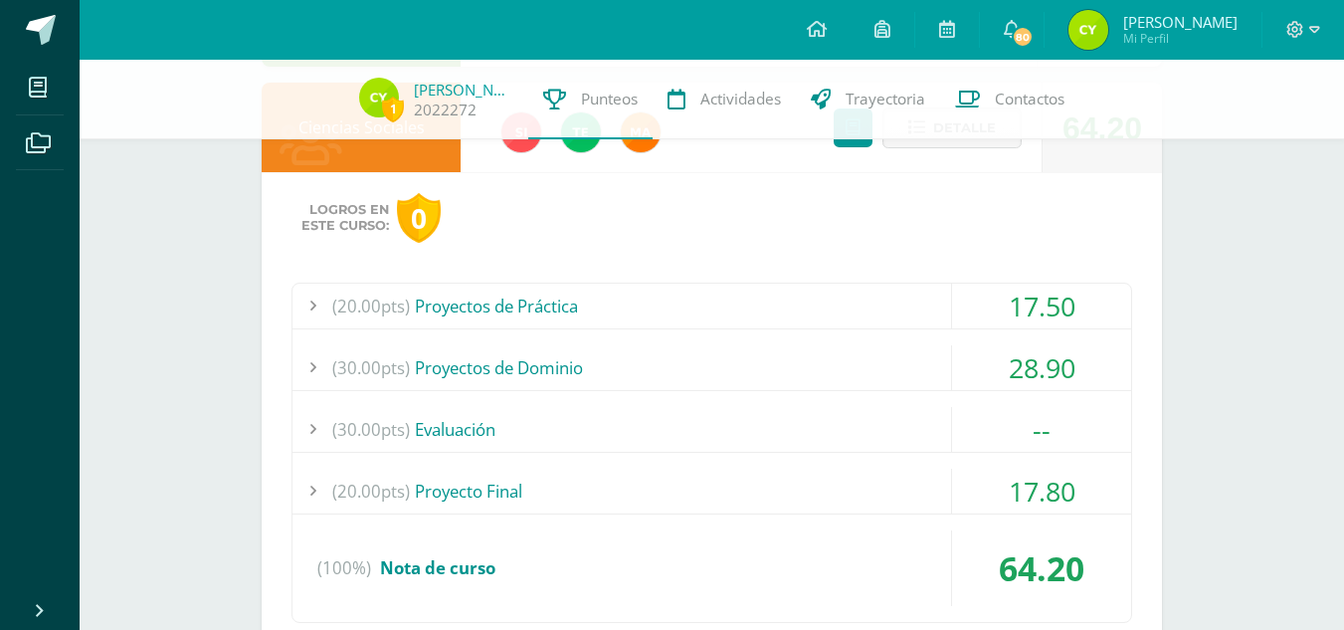
scroll to position [1592, 0]
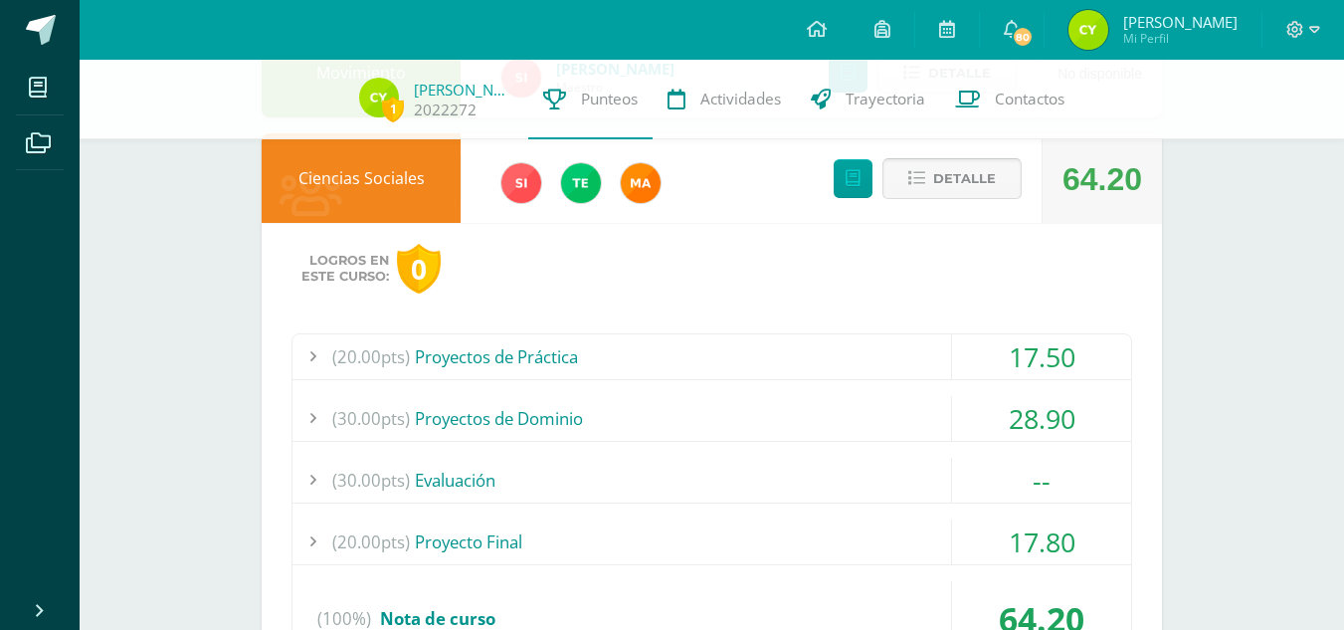
click at [948, 173] on span "Detalle" at bounding box center [964, 178] width 63 height 37
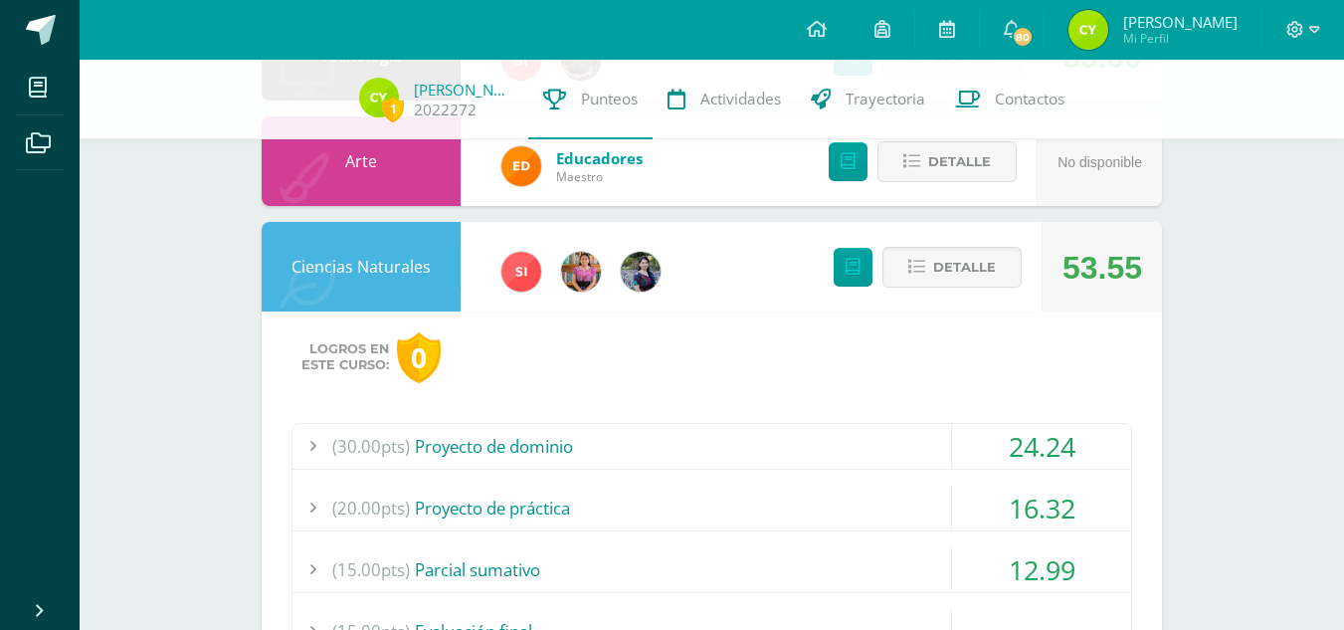
scroll to position [509, 0]
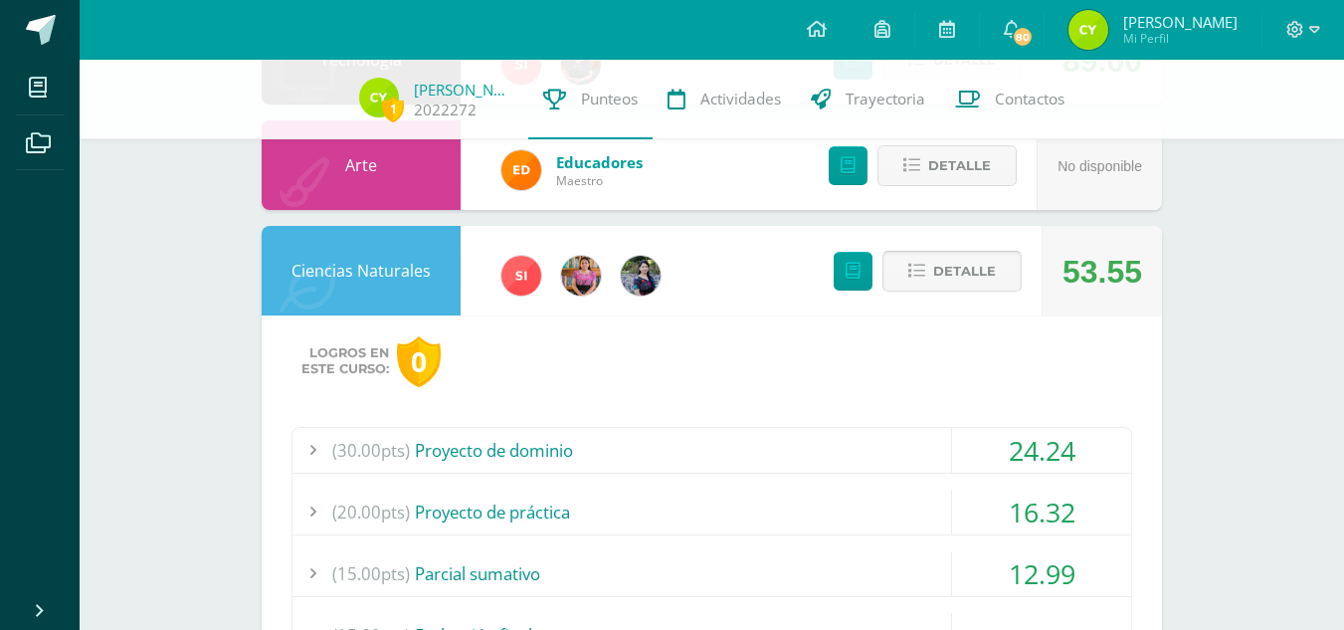
click at [958, 256] on span "Detalle" at bounding box center [964, 271] width 63 height 37
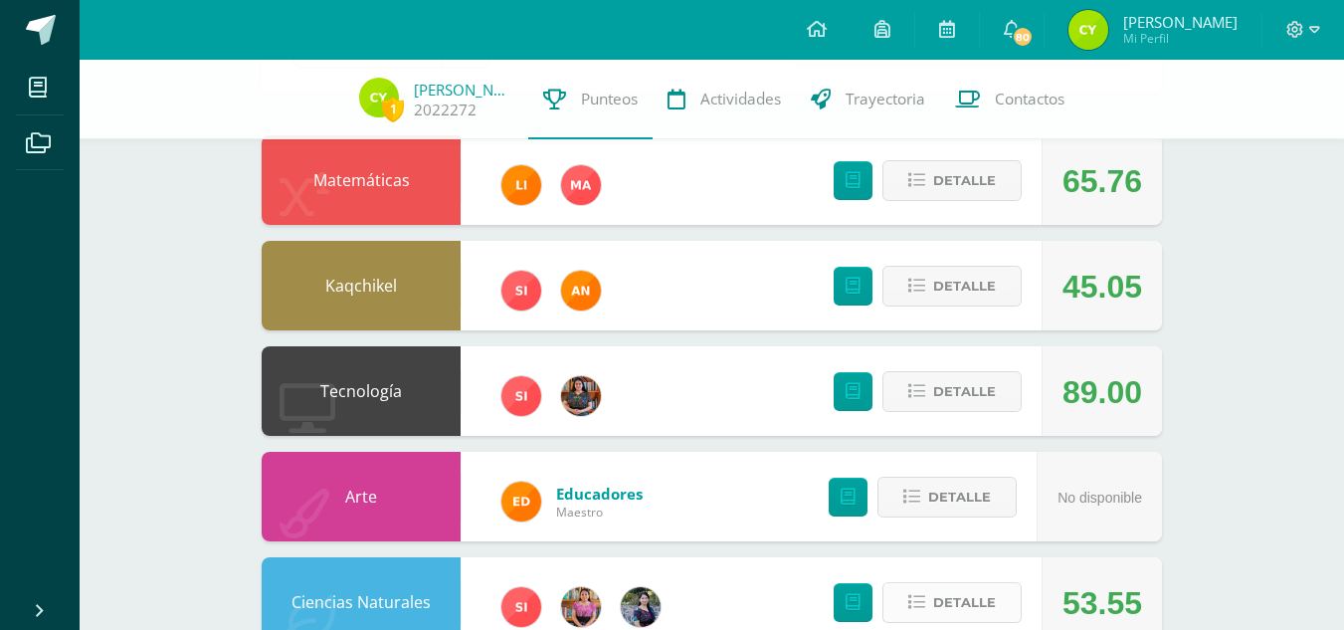
scroll to position [177, 0]
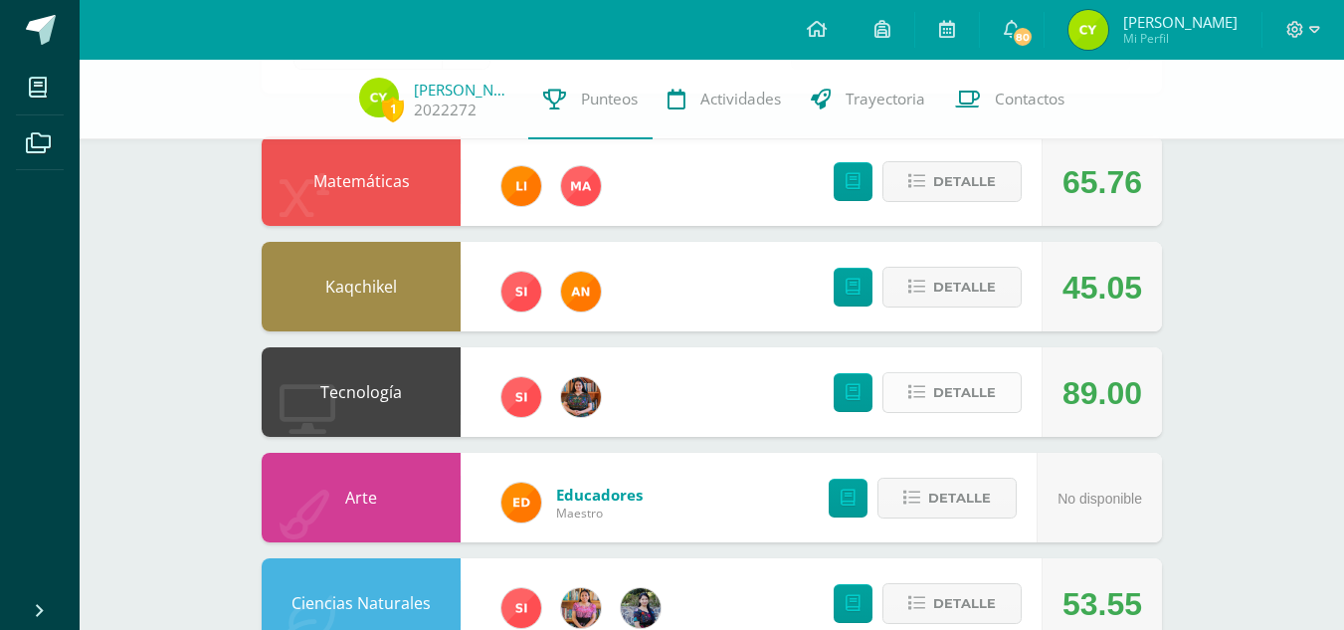
click at [973, 389] on span "Detalle" at bounding box center [964, 392] width 63 height 37
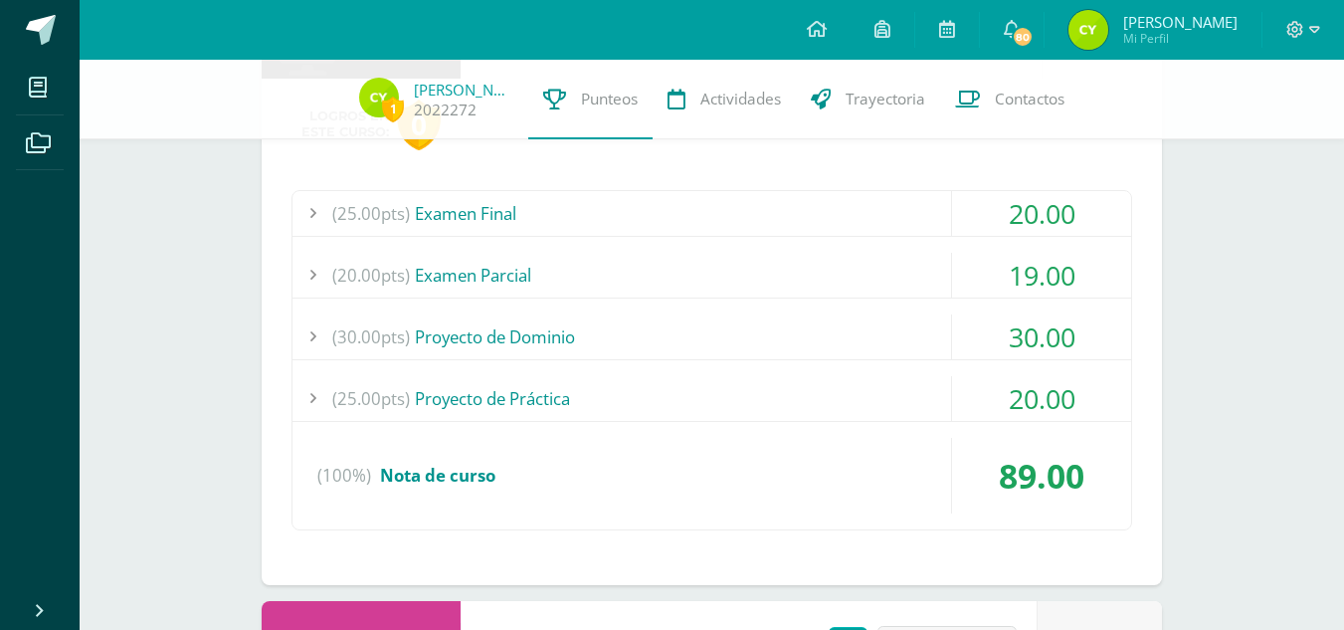
scroll to position [556, 0]
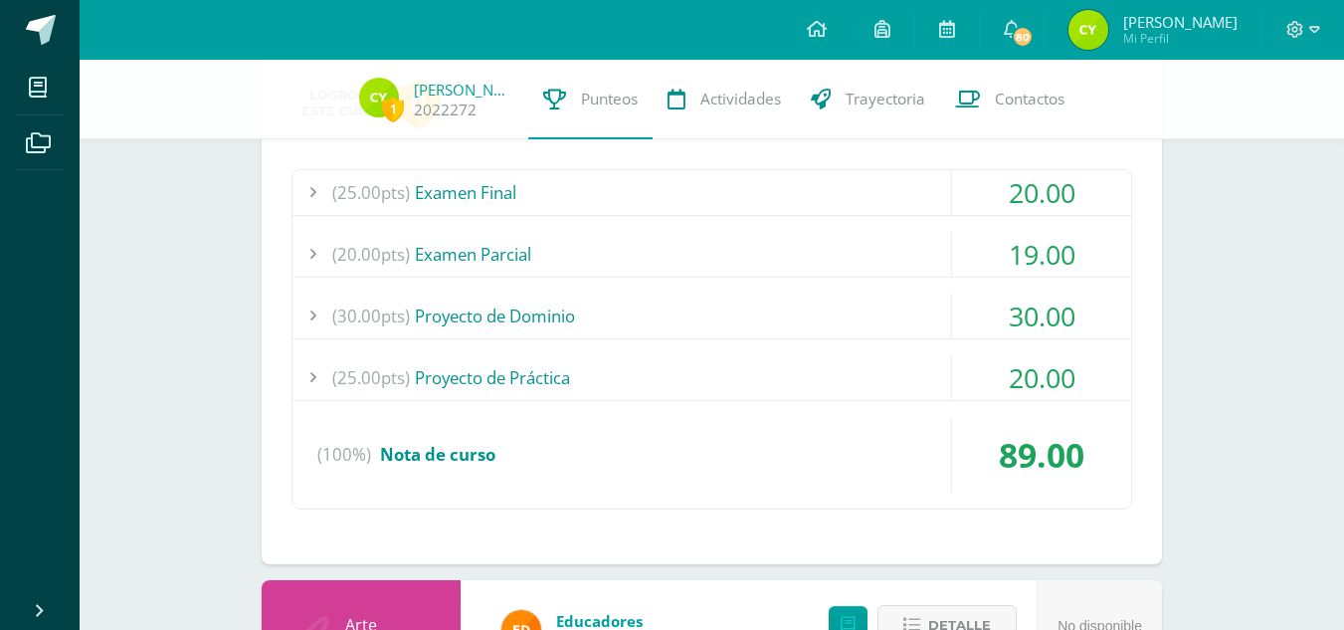
click at [812, 355] on div "(25.00pts) Proyecto de Práctica" at bounding box center [711, 377] width 839 height 45
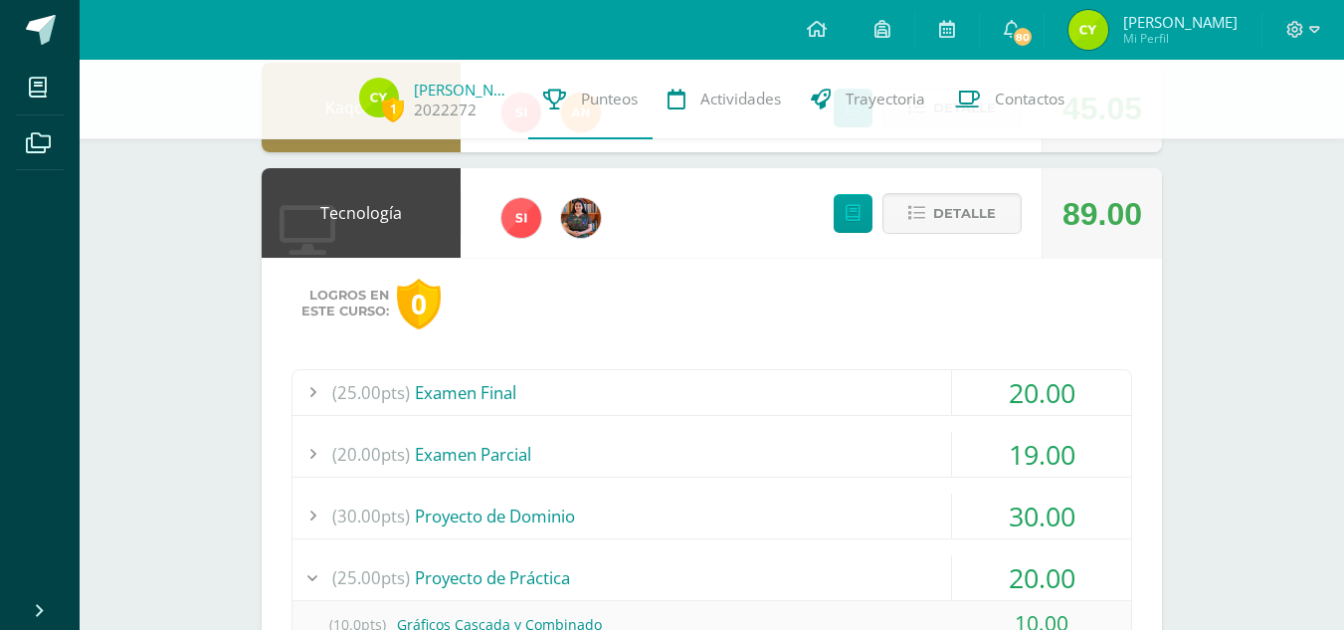
scroll to position [355, 0]
click at [785, 425] on div "(25.00pts) Examen Final 20.00 (25.0pts) Examen Final 20.00 (100%)" at bounding box center [711, 611] width 841 height 482
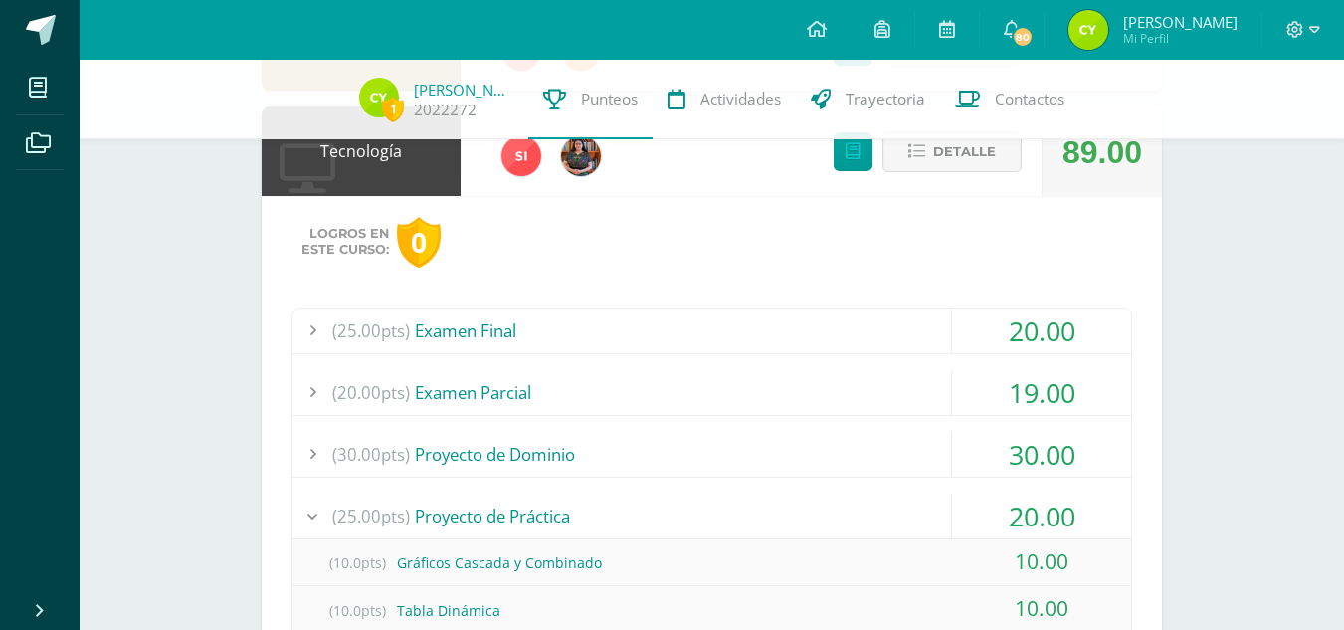
scroll to position [419, 0]
click at [741, 339] on div "(25.00pts) Examen Final" at bounding box center [711, 329] width 839 height 45
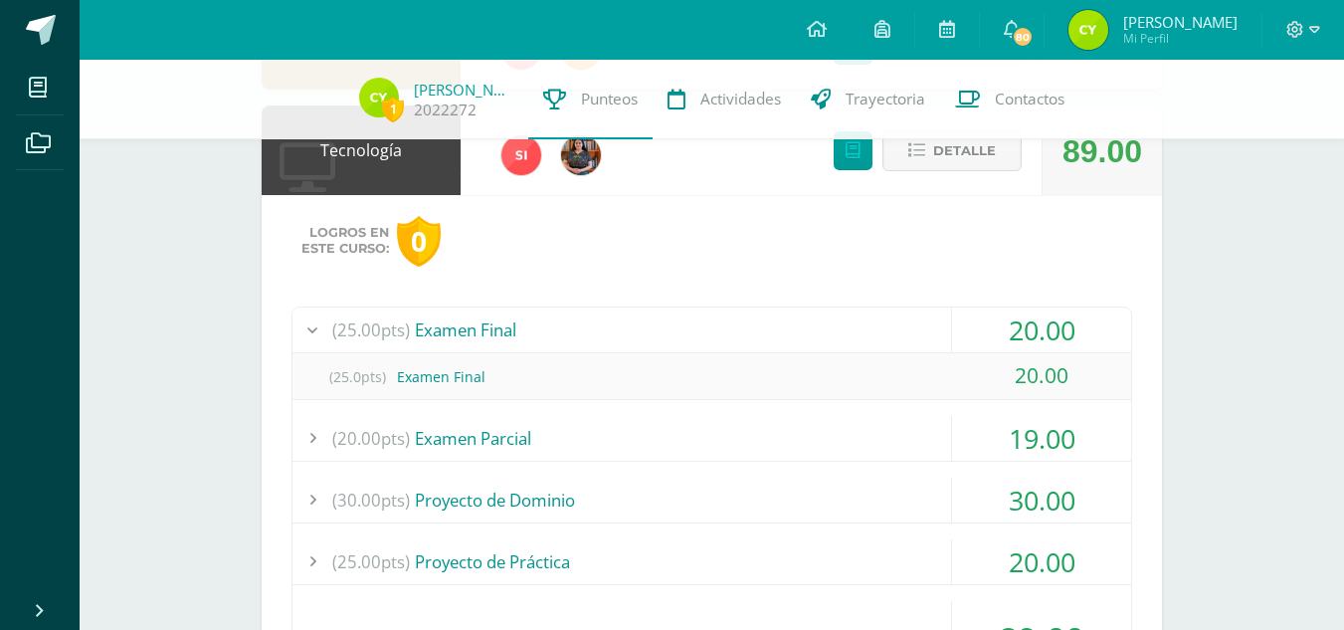
click at [774, 340] on div "(25.00pts) Examen Final" at bounding box center [711, 329] width 839 height 45
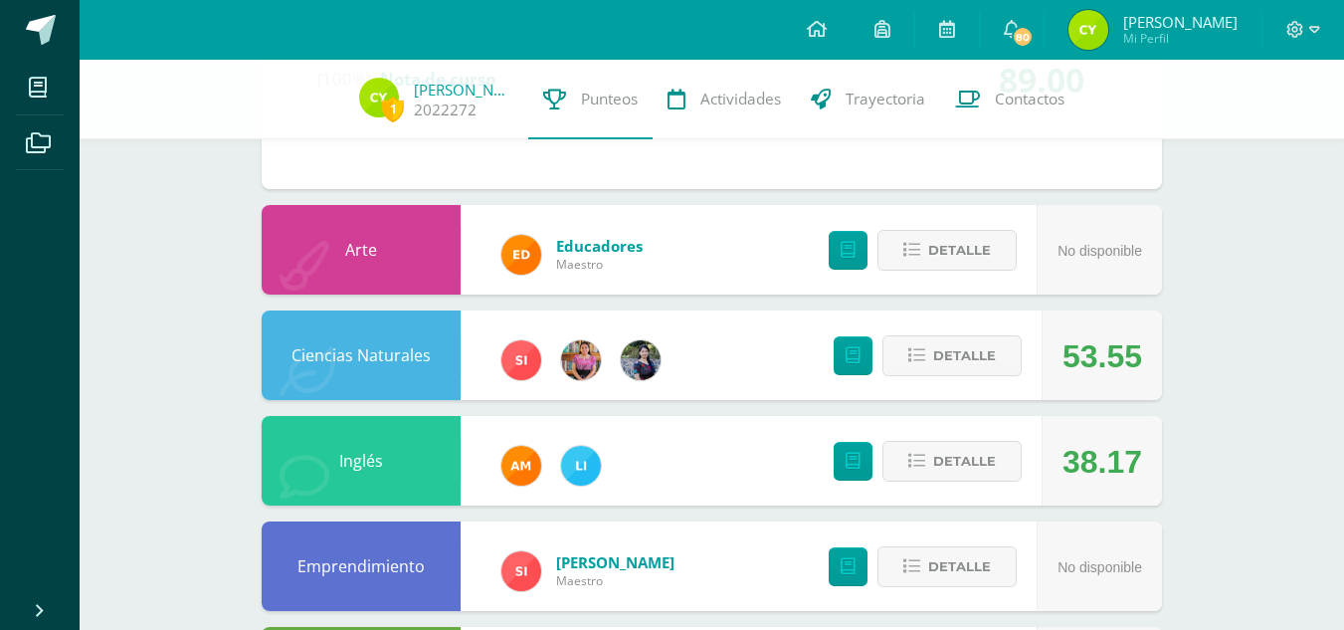
scroll to position [932, 0]
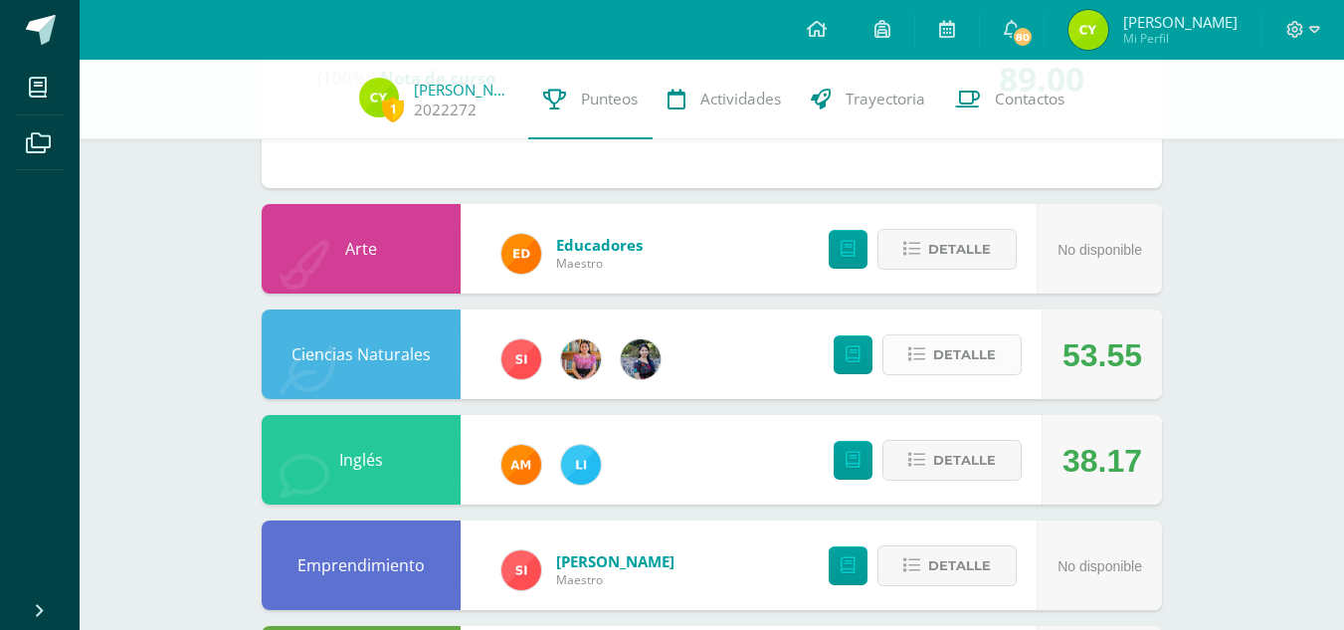
click at [938, 356] on span "Detalle" at bounding box center [964, 354] width 63 height 37
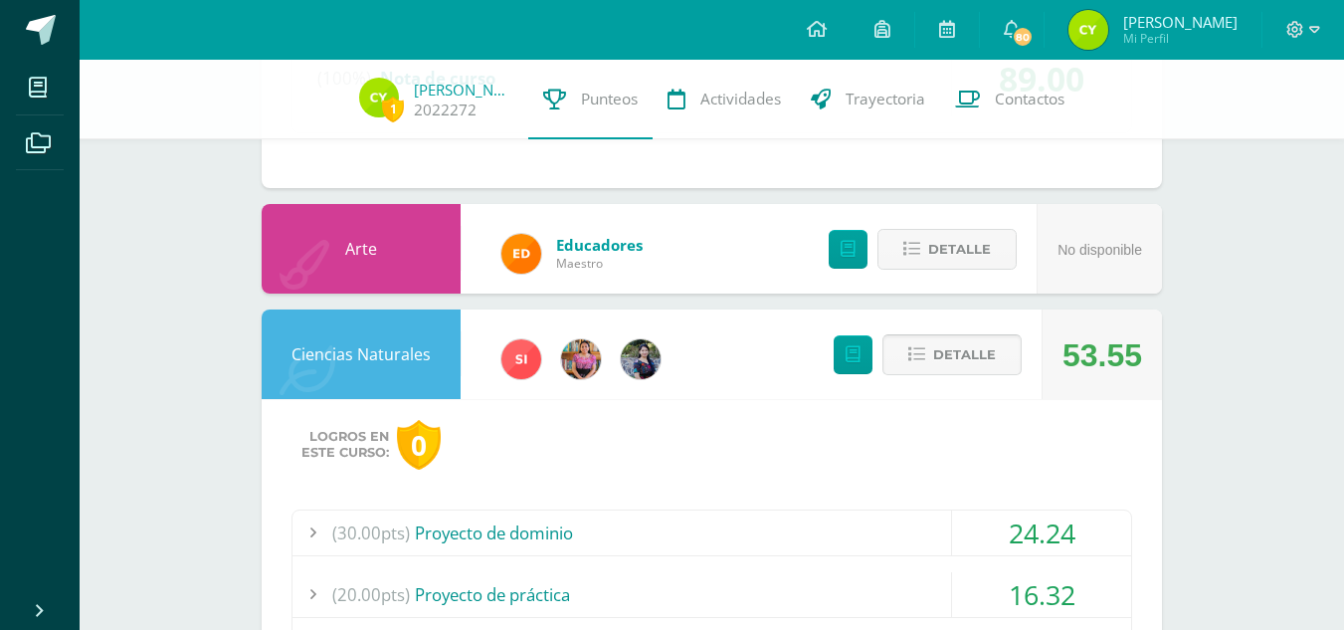
click at [938, 356] on span "Detalle" at bounding box center [964, 354] width 63 height 37
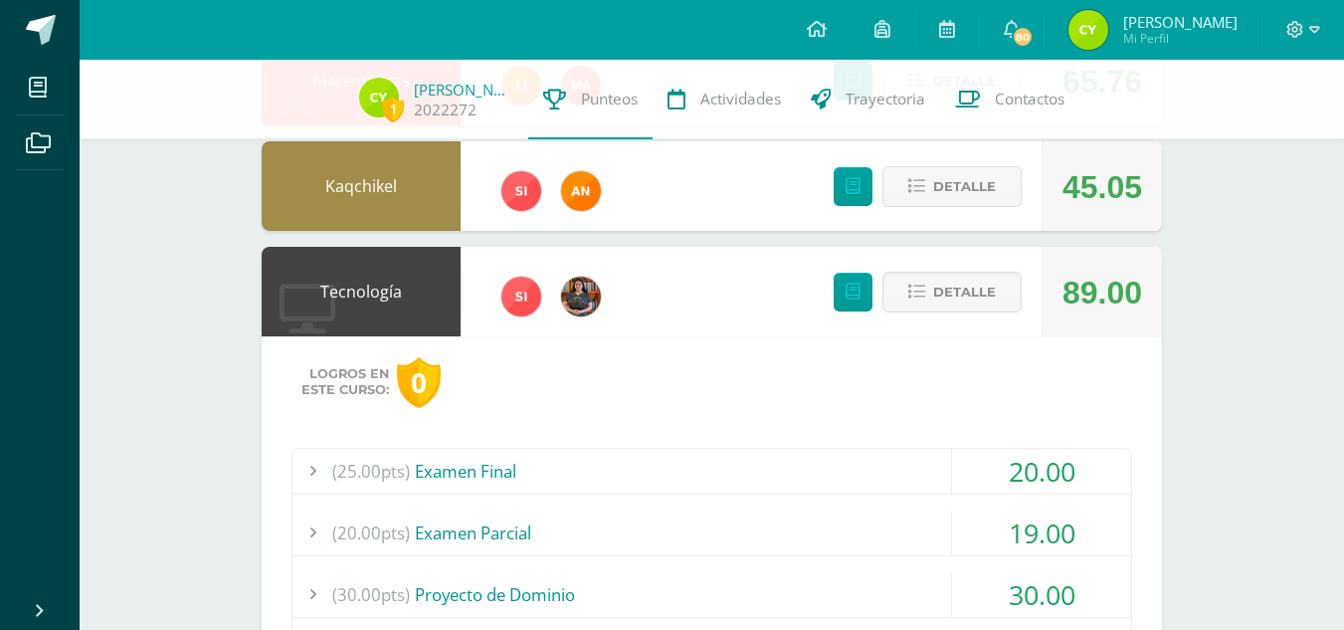
scroll to position [285, 0]
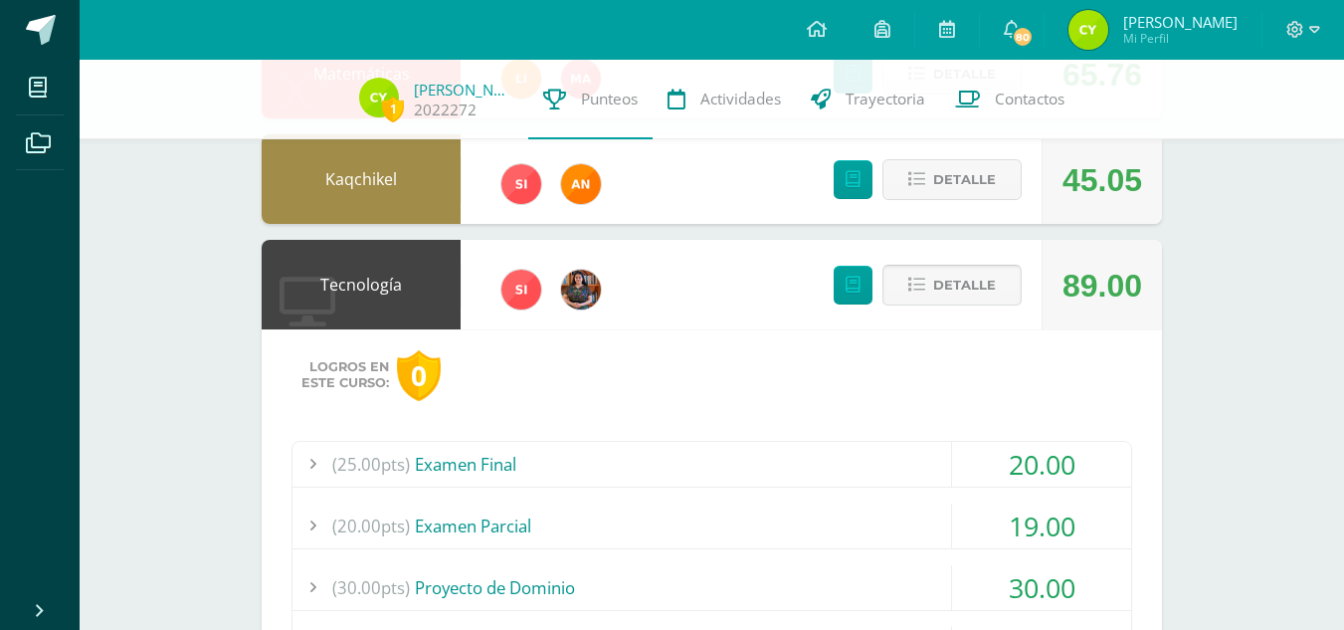
click at [968, 270] on span "Detalle" at bounding box center [964, 285] width 63 height 37
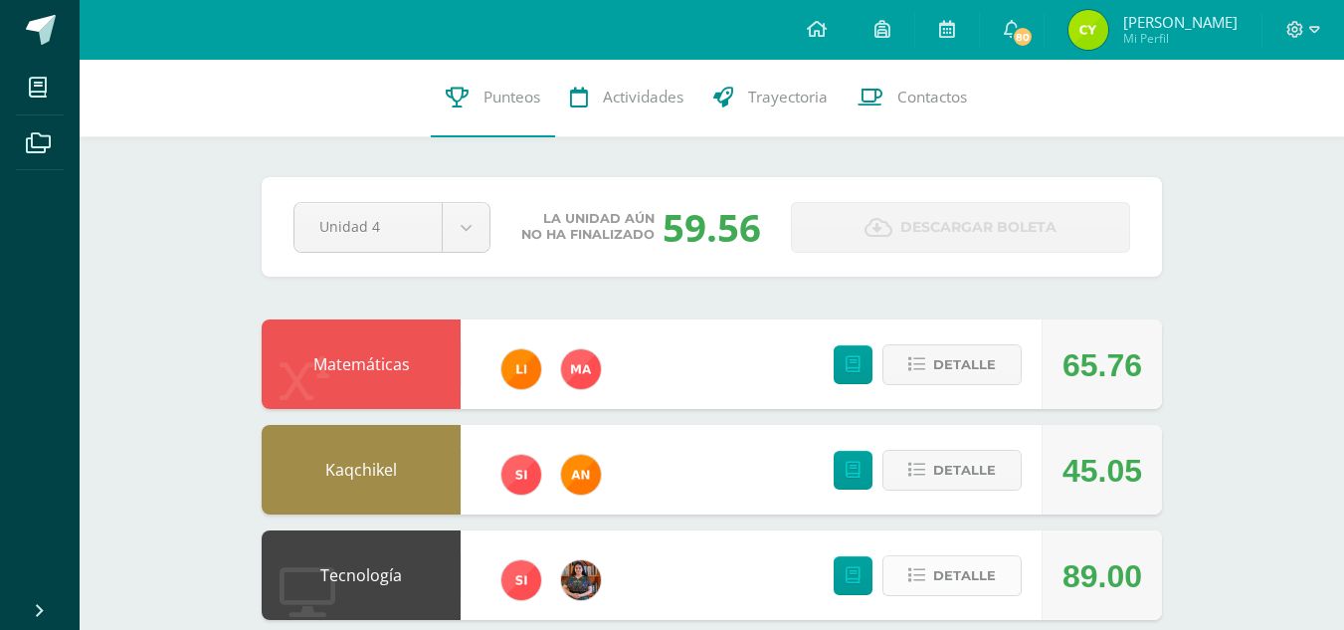
scroll to position [0, 0]
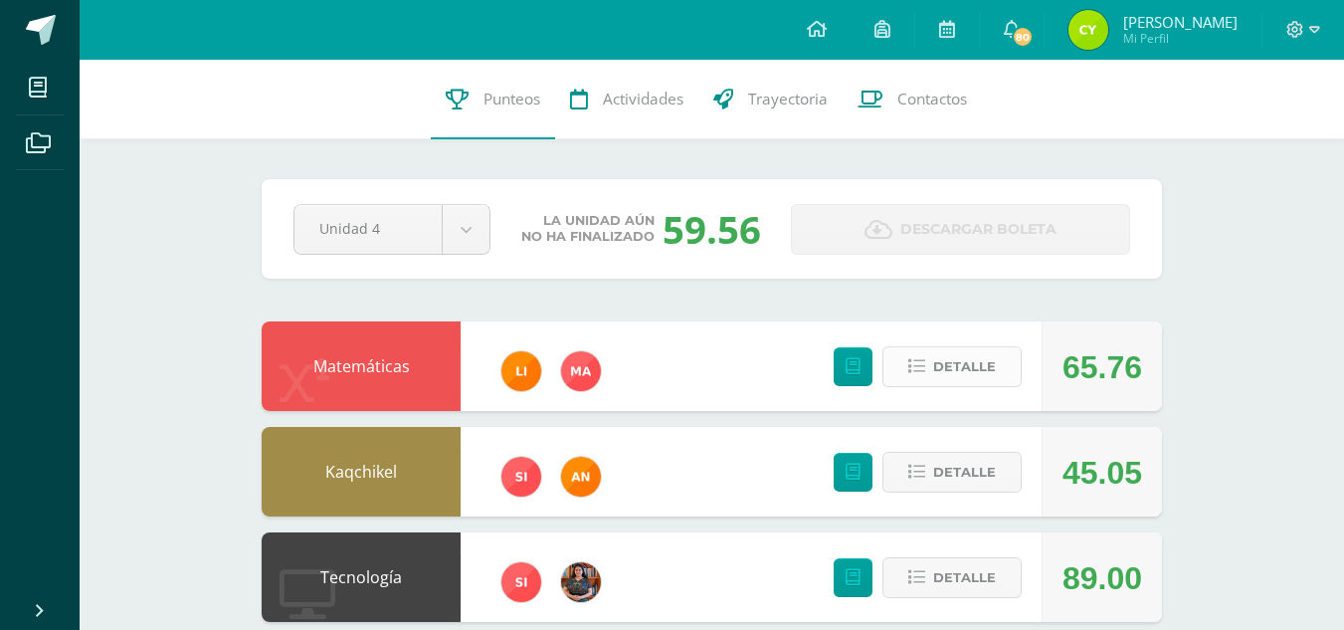
click at [984, 367] on span "Detalle" at bounding box center [964, 366] width 63 height 37
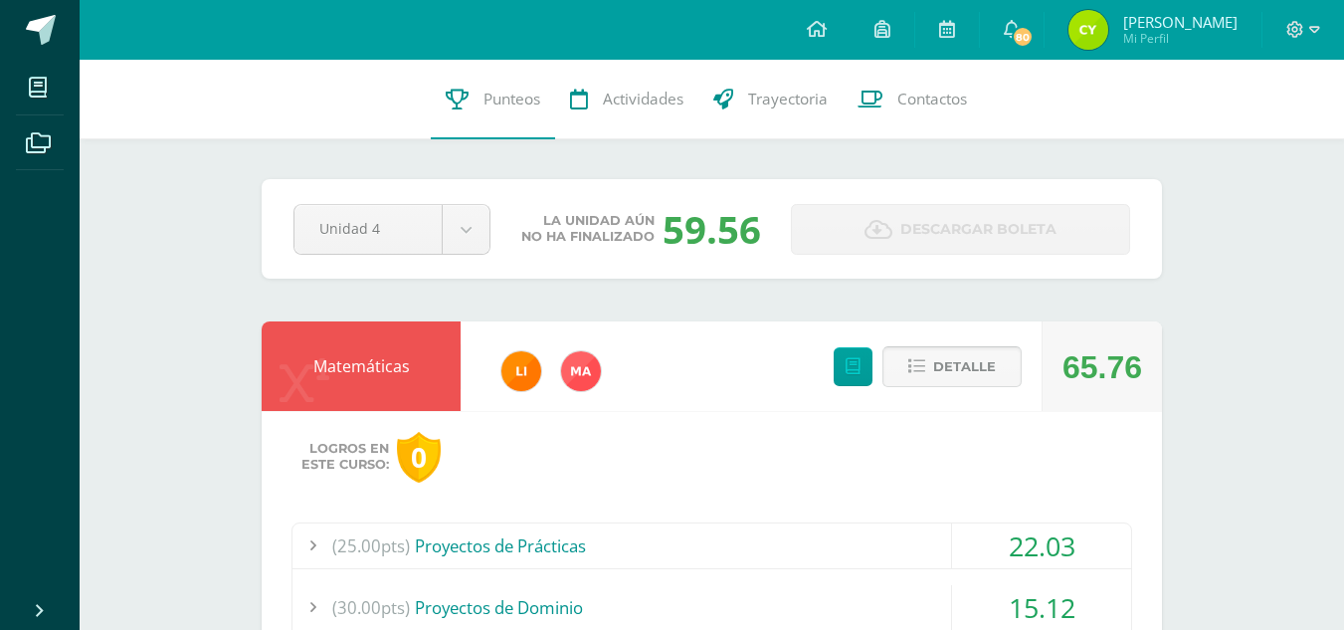
click at [998, 363] on button "Detalle" at bounding box center [951, 366] width 139 height 41
